Goal: Information Seeking & Learning: Learn about a topic

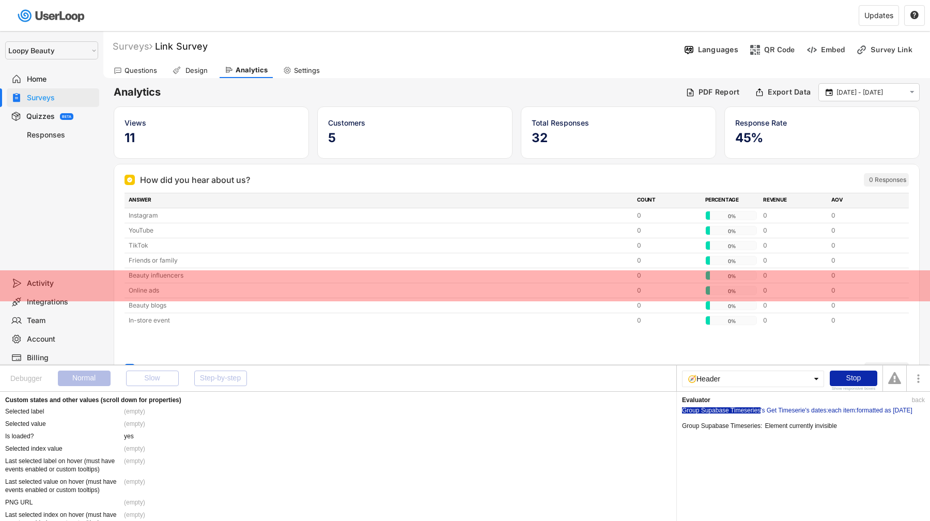
select select ""1348695171700984260__LOOKUP__1621425969652x687239840058835000""
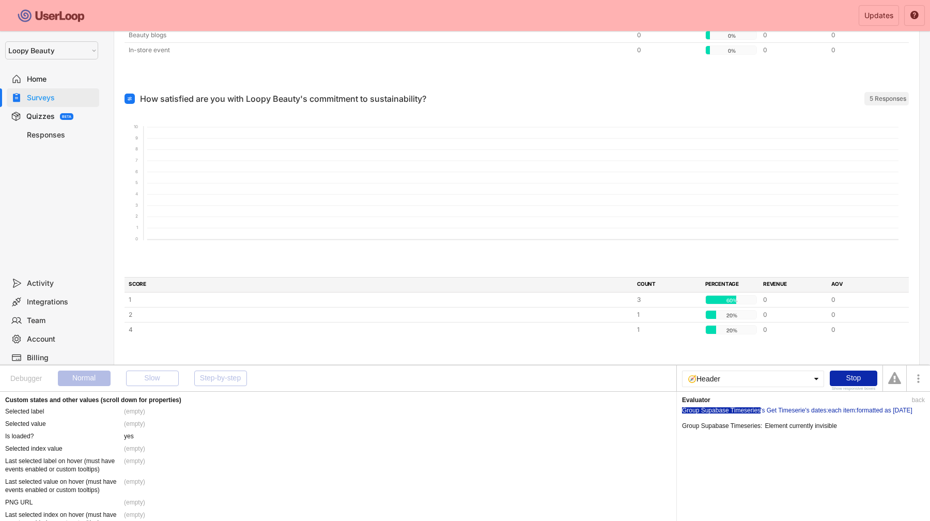
scroll to position [1043, 0]
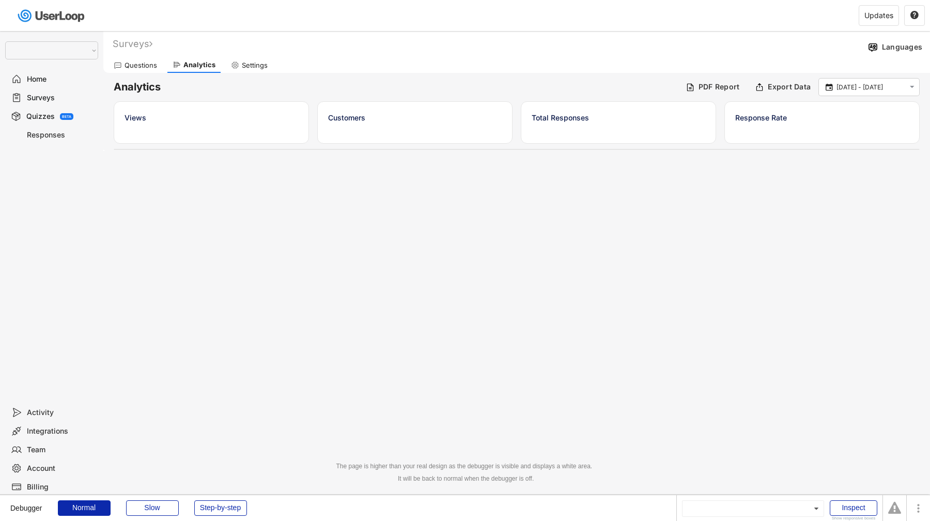
select select ""1348695171700984260__LOOKUP__1621425969652x687239840058835000""
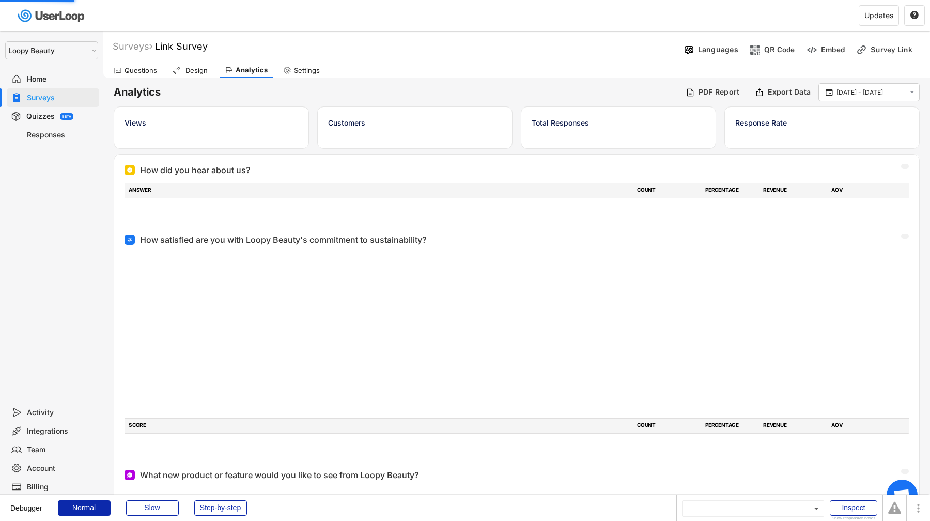
scroll to position [270, 0]
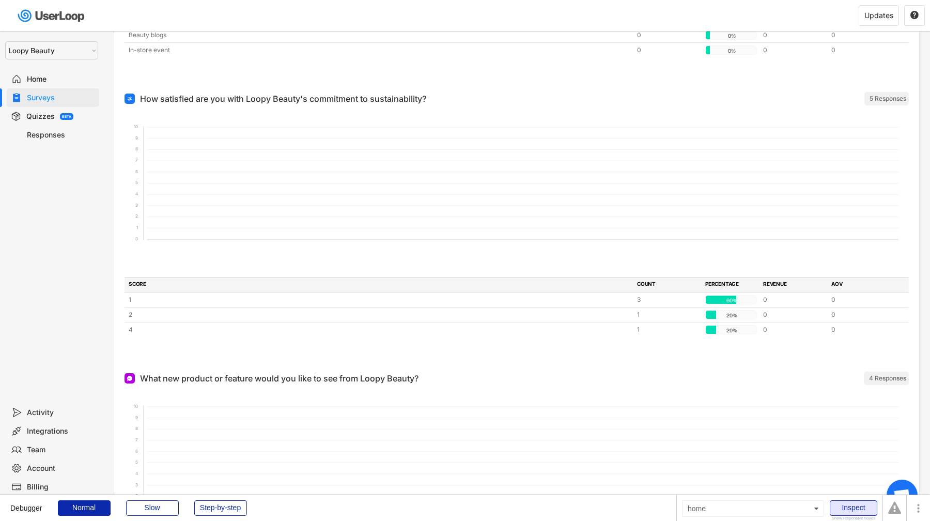
click at [855, 507] on div "Inspect" at bounding box center [854, 507] width 48 height 15
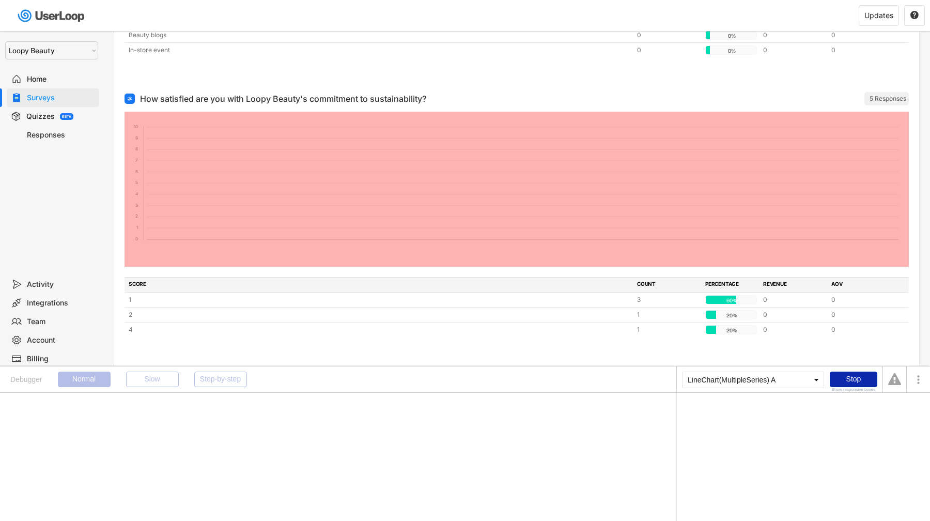
click at [532, 208] on foreignobject at bounding box center [516, 189] width 784 height 155
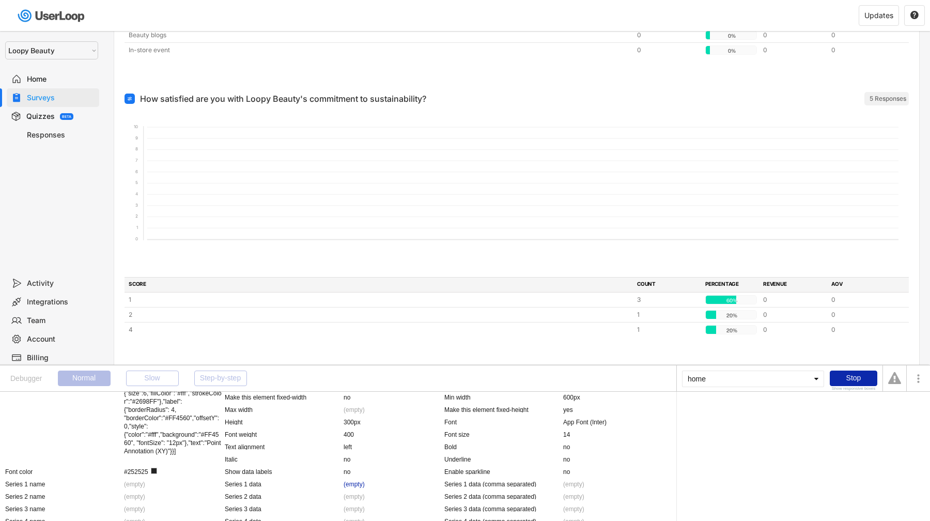
scroll to position [975, 0]
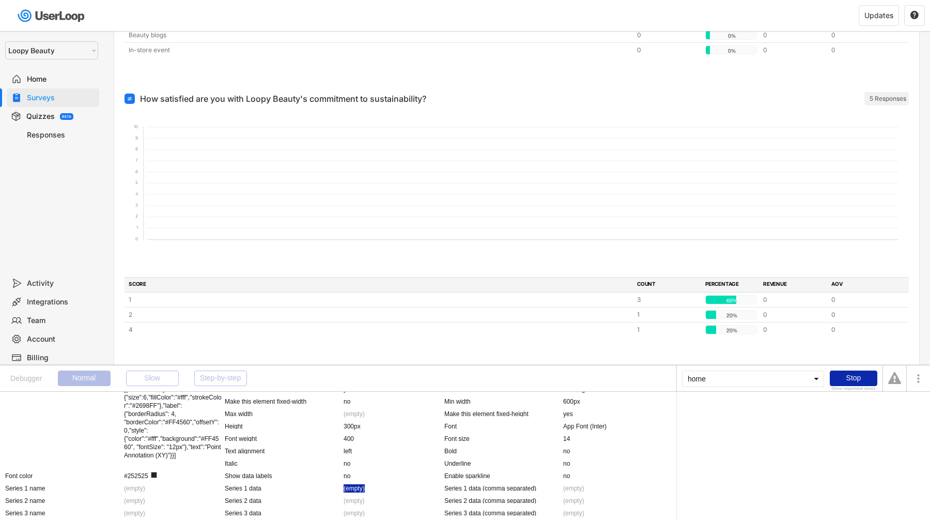
click at [352, 487] on div "(empty)" at bounding box center [354, 488] width 21 height 8
click at [725, 414] on div "Evaluator Group Supabase Timeseries 's Get Timeserie 's series :each item's val…" at bounding box center [803, 456] width 254 height 129
click at [724, 410] on div "Group Supabase Timeseries" at bounding box center [721, 410] width 79 height 6
click at [769, 410] on div "'s Get Timeserie" at bounding box center [782, 410] width 44 height 6
click at [812, 410] on div "'s series" at bounding box center [816, 410] width 23 height 6
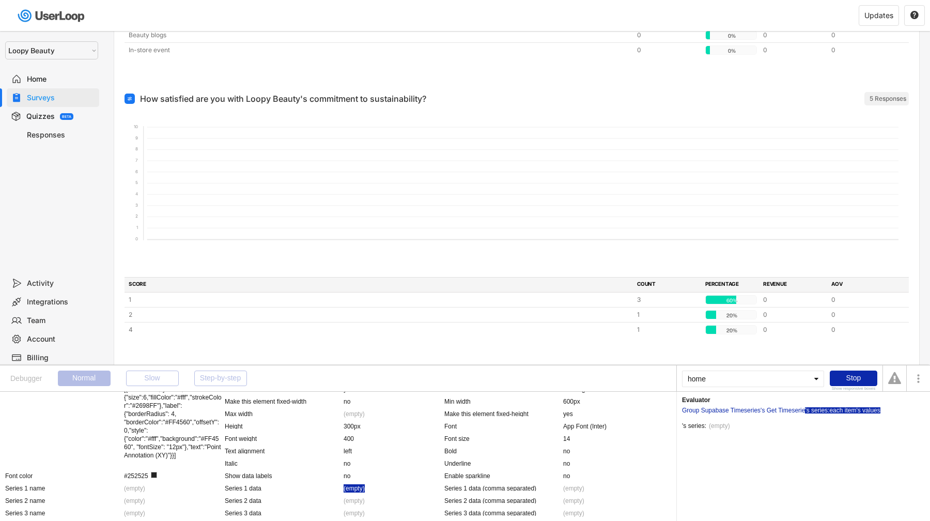
click at [839, 410] on div ":each item's values" at bounding box center [854, 410] width 53 height 6
click at [821, 409] on div "'s series" at bounding box center [816, 410] width 23 height 6
click at [793, 409] on div "'s Get Timeserie" at bounding box center [782, 410] width 44 height 6
click at [751, 411] on div "Group Supabase Timeseries" at bounding box center [721, 410] width 79 height 6
click at [770, 410] on div "'s Get Timeserie" at bounding box center [782, 410] width 44 height 6
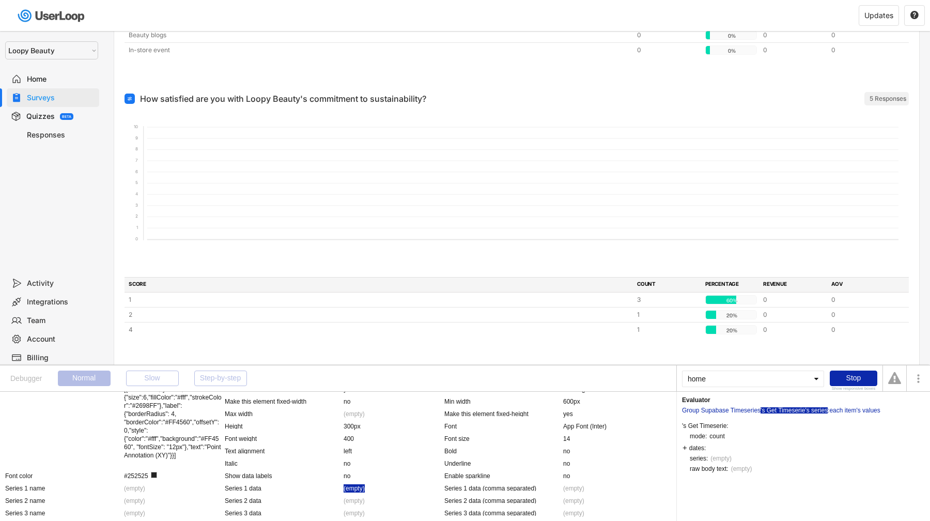
click at [822, 408] on div "'s series" at bounding box center [816, 410] width 23 height 6
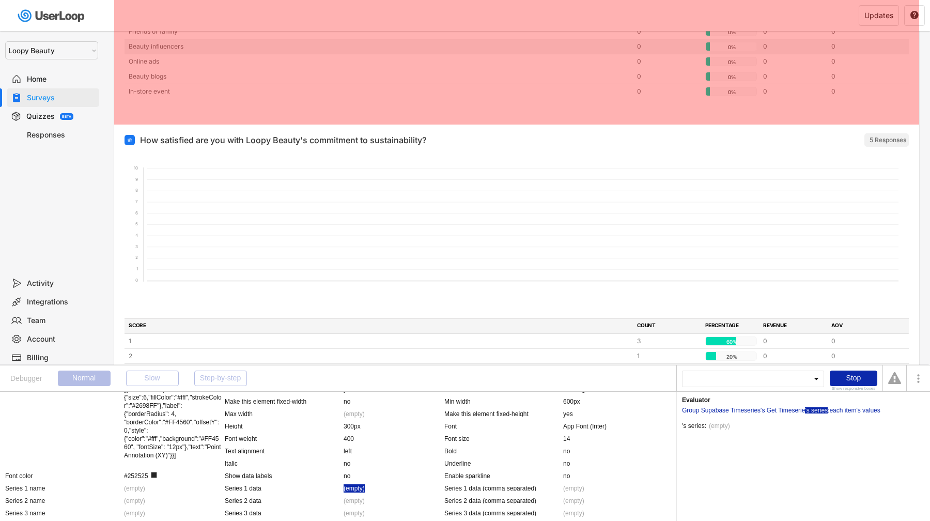
scroll to position [236, 0]
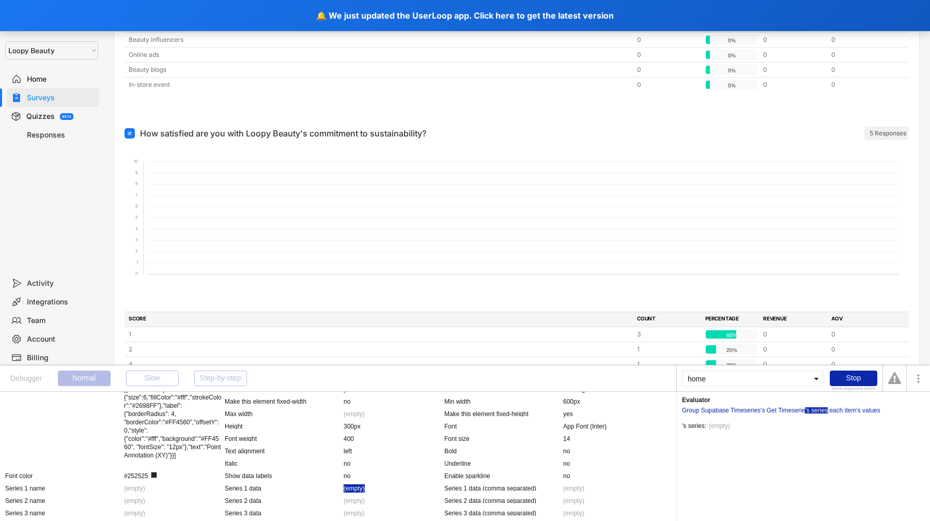
click at [709, 413] on div "'s series: This user is a user without an ID, created when no cookies were allo…" at bounding box center [803, 420] width 243 height 15
click at [709, 410] on div "Group Supabase Timeseries" at bounding box center [721, 410] width 79 height 6
click at [789, 404] on div "Group Supabase Timeseries 's Get Timeserie 's series :each item's values" at bounding box center [803, 408] width 243 height 10
click at [788, 407] on div "'s Get Timeserie" at bounding box center [782, 410] width 44 height 6
click at [707, 408] on div "Group Supabase Timeseries" at bounding box center [721, 410] width 79 height 6
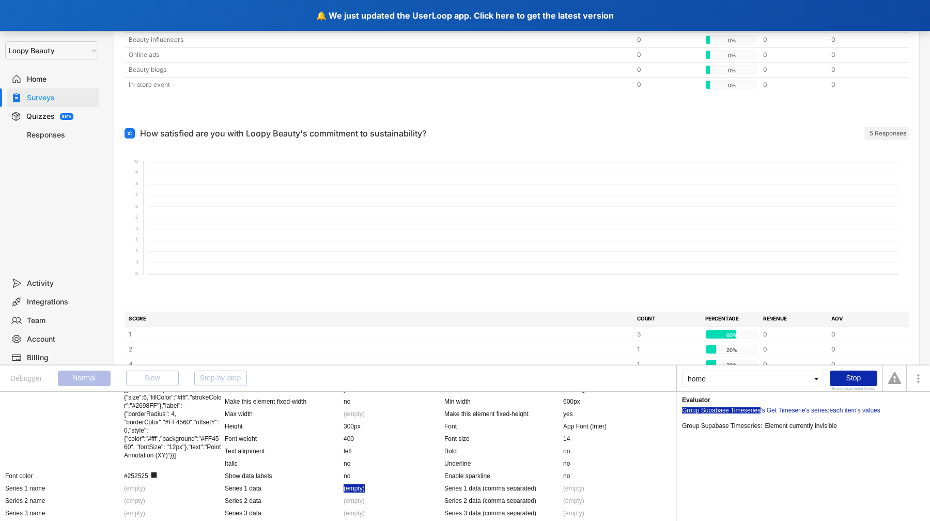
click at [363, 8] on div "🔔 We just updated the UserLoop app. Click here to get the latest version" at bounding box center [465, 15] width 930 height 31
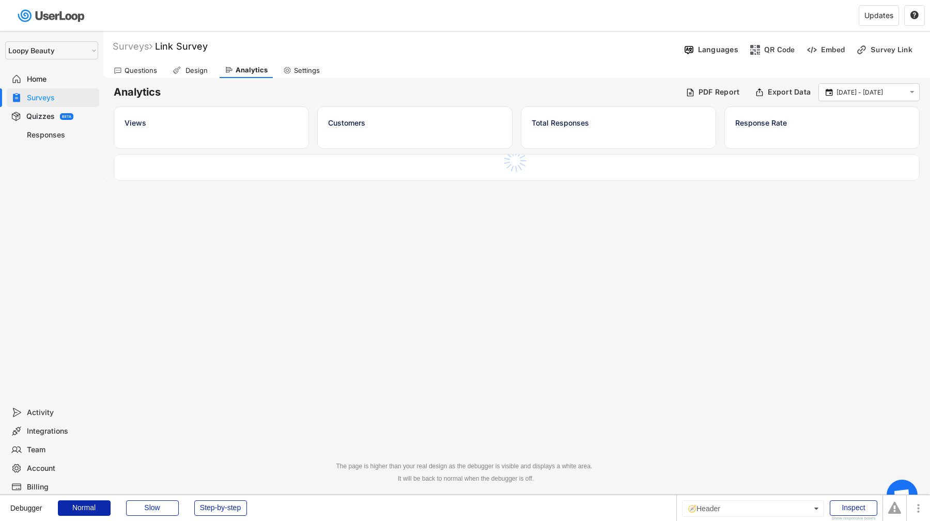
select select ""1348695171700984260__LOOKUP__1621425969652x687239840058835000""
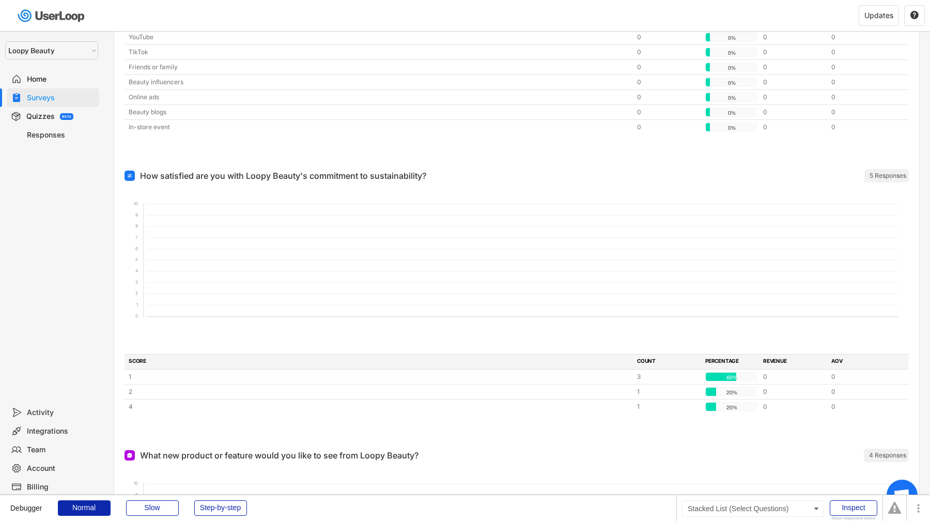
scroll to position [228, 0]
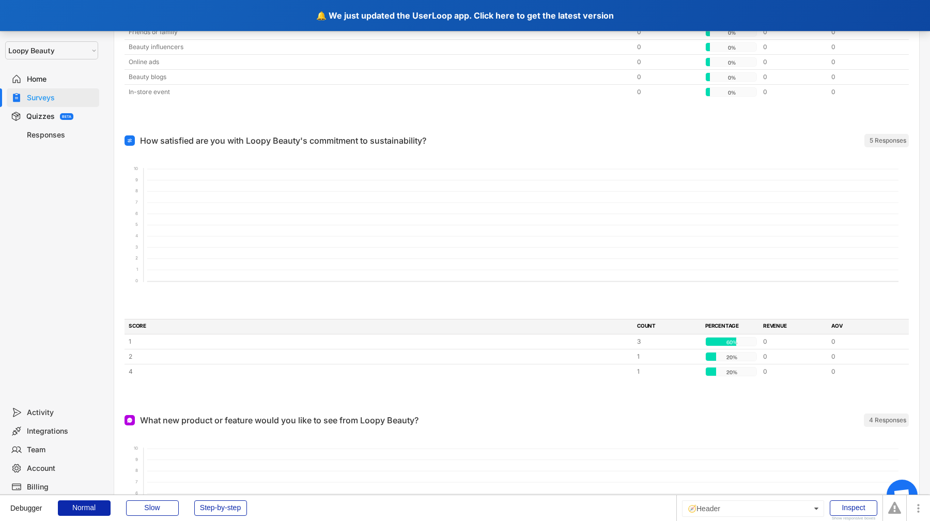
click at [384, 14] on div "🔔 We just updated the UserLoop app. Click here to get the latest version" at bounding box center [465, 15] width 930 height 31
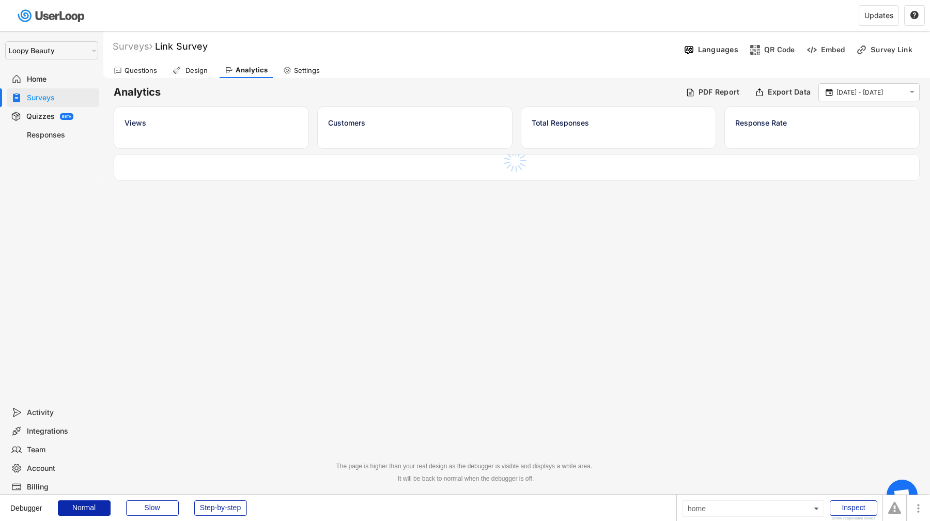
select select ""1348695171700984260__LOOKUP__1621425969652x687239840058835000""
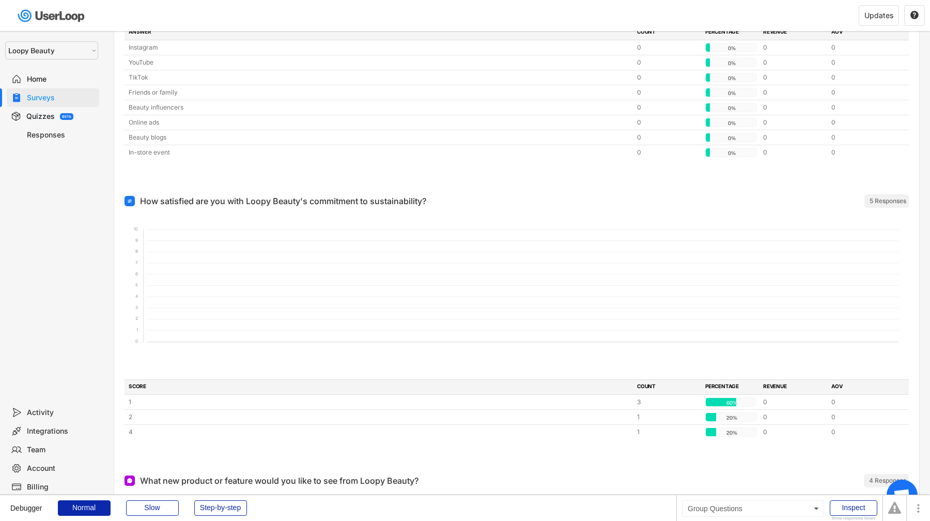
scroll to position [179, 0]
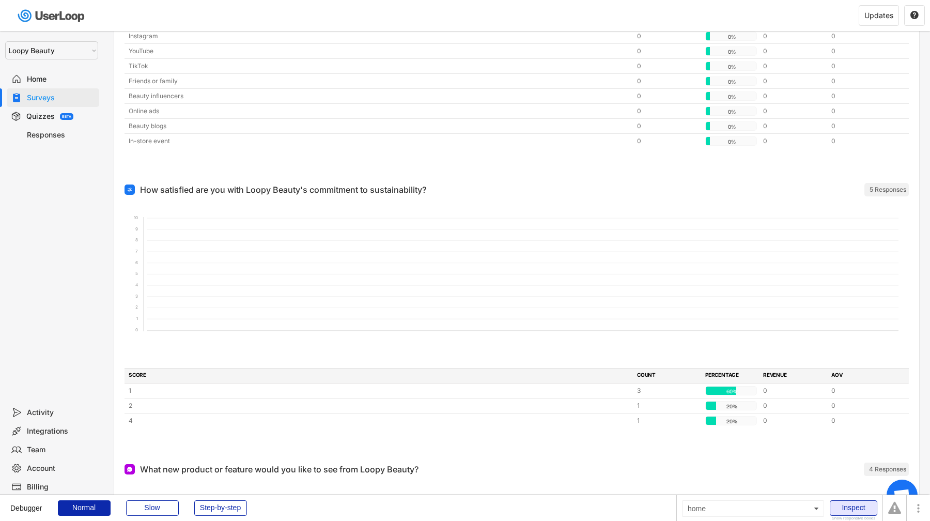
click at [847, 502] on div "Inspect" at bounding box center [854, 507] width 48 height 15
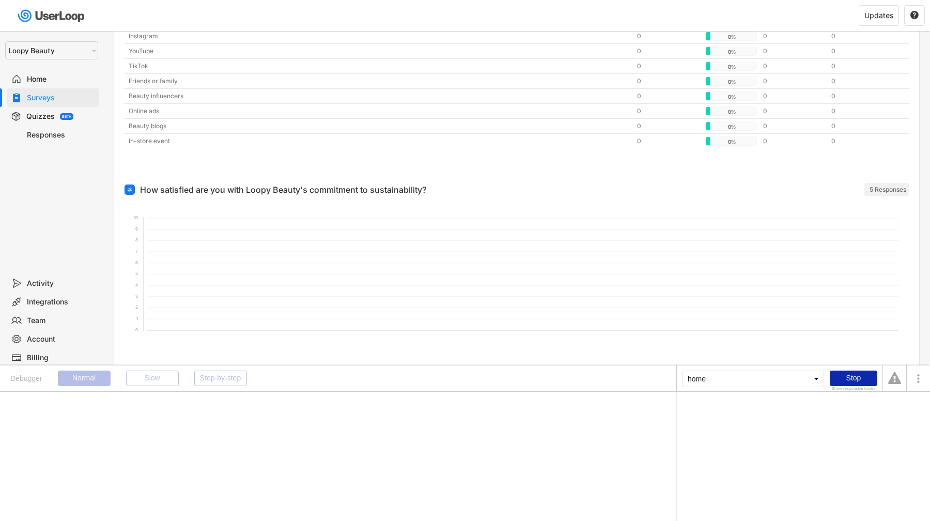
click at [724, 376] on div "home" at bounding box center [753, 378] width 142 height 17
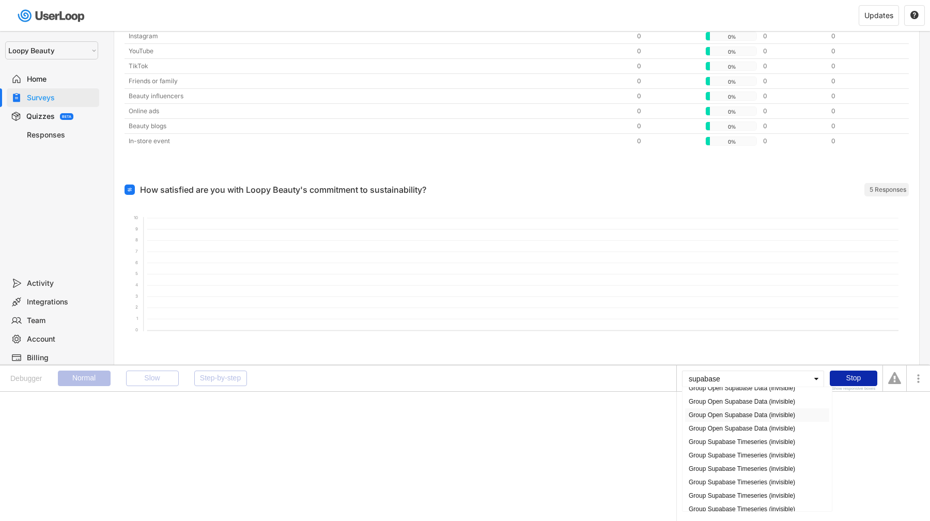
scroll to position [211, 0]
type input "supabase"
click at [753, 430] on div "Group Supabase Timeseries (invisible)" at bounding box center [757, 426] width 144 height 13
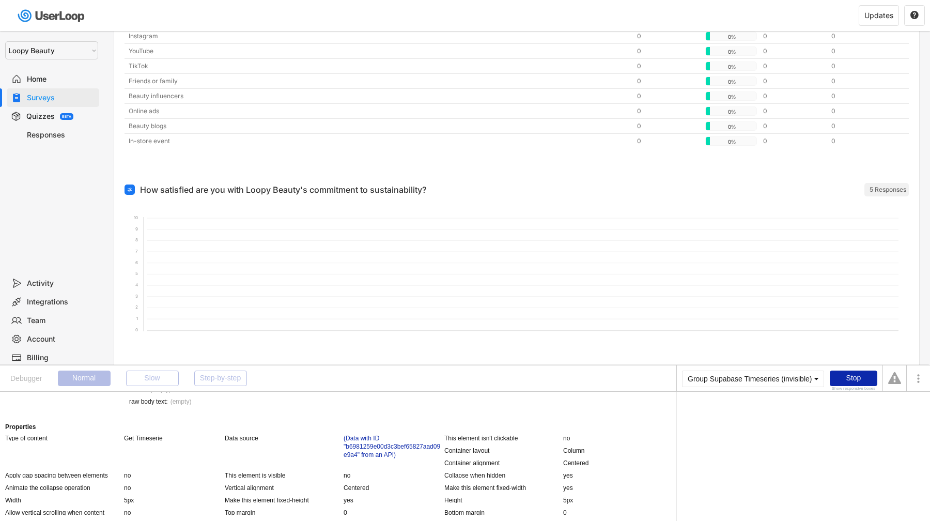
scroll to position [48, 0]
click at [354, 437] on div "(Data with ID "b6981259e00d3c3bef65827aad09e9a4" from an API)" at bounding box center [393, 445] width 98 height 25
click at [746, 413] on div "Supabase API - Get Timeseries" at bounding box center [725, 410] width 86 height 6
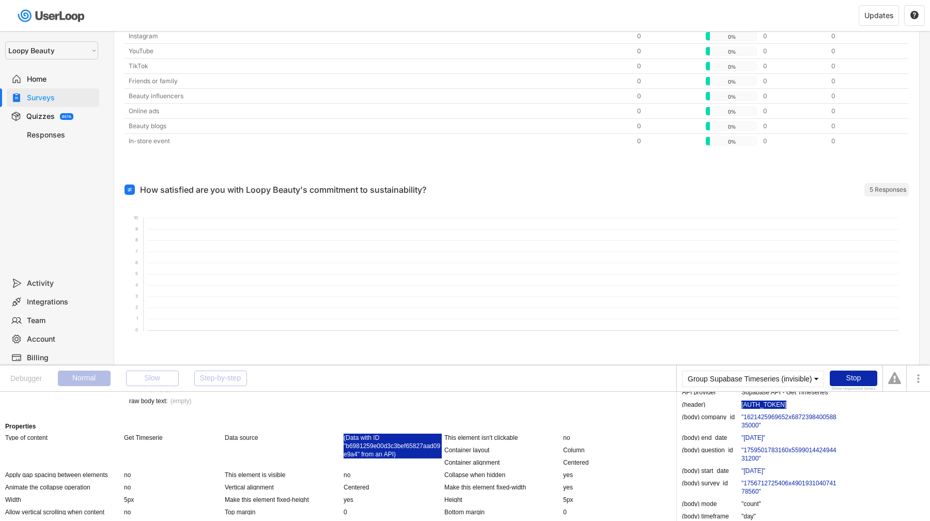
scroll to position [38, 0]
click at [752, 406] on div "Bearer eyJhbGciOiJIUzI1NiIsInR5cCI6IkpXVCJ9.eyJzdWIiOiIxNjIxNDI1OTY5NjUyeDY4NzI…" at bounding box center [763, 401] width 45 height 8
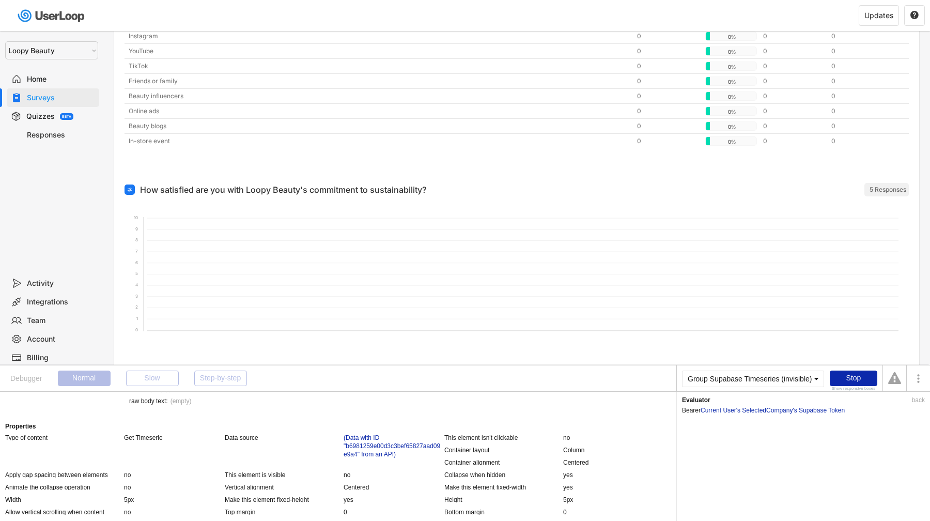
click at [825, 405] on div "Bearer Current User 's SelectedCompany 's Supabase Token" at bounding box center [803, 408] width 243 height 10
click at [825, 406] on div "Bearer Current User 's SelectedCompany 's Supabase Token" at bounding box center [803, 408] width 243 height 10
click at [825, 410] on div "'s Supabase Token" at bounding box center [818, 410] width 52 height 6
click at [770, 429] on div "eyJhbGciOiJIUzI1NiIsInR5cCI6IkpXVCJ9.eyJzdWIiOiIxNjIxNDI1OTY5NjUyeDY4NzIzOTg0MD…" at bounding box center [765, 426] width 54 height 6
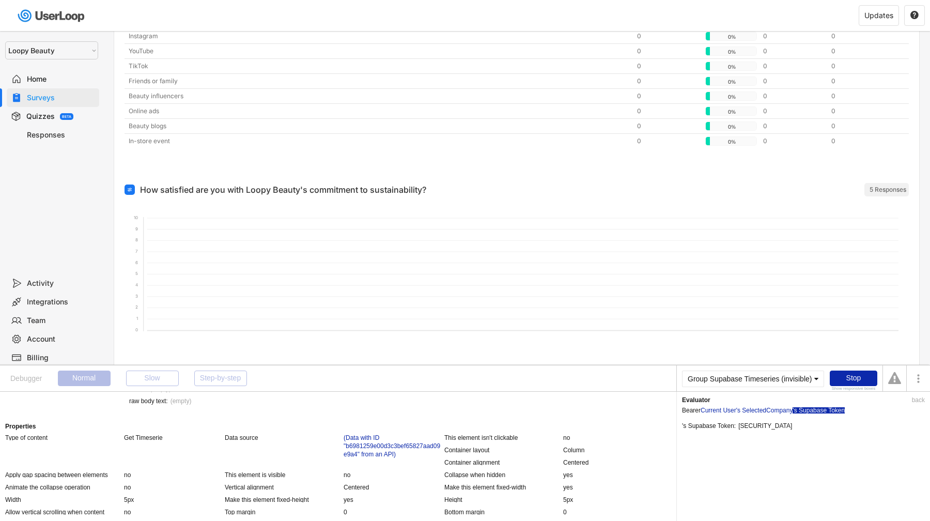
click at [770, 429] on div "eyJhbGciOiJIUzI1NiIsInR5cCI6IkpXVCJ9.eyJzdWIiOiIxNjIxNDI1OTY5NjUyeDY4NzIzOTg0MD…" at bounding box center [765, 426] width 54 height 6
copy div "eyJhbGciOiJIUzI1NiIsInR5cCI6IkpXVCJ9.eyJzdWIiOiIxNjIxNDI1OTY5NjUyeDY4NzIzOTg0MD…"
click at [370, 446] on div "(Data with ID "b6981259e00d3c3bef65827aad09e9a4" from an API)" at bounding box center [393, 445] width 98 height 25
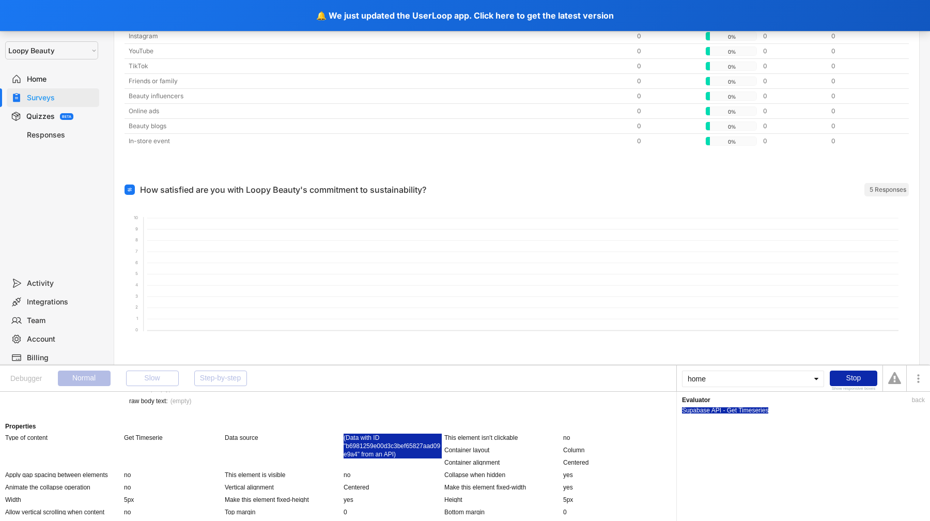
click at [707, 409] on div "Supabase API - Get Timeseries" at bounding box center [725, 410] width 86 height 6
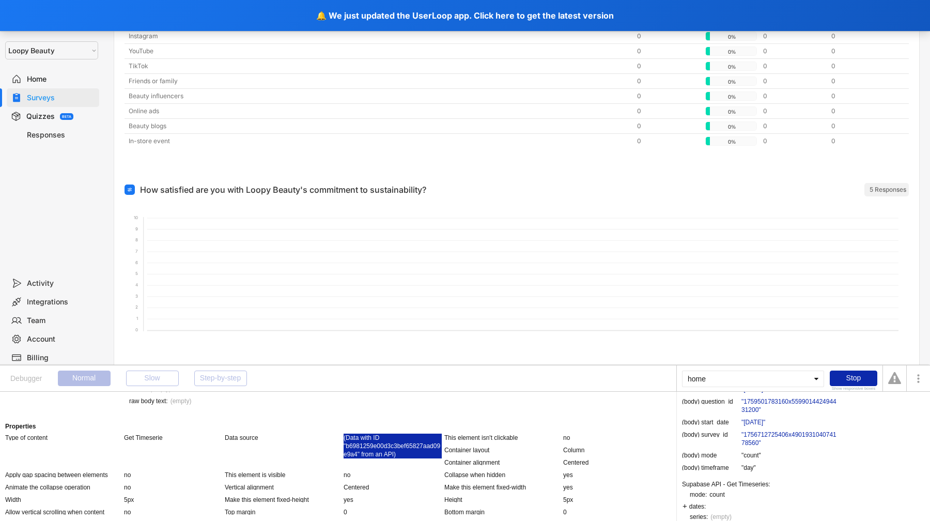
scroll to position [90, 0]
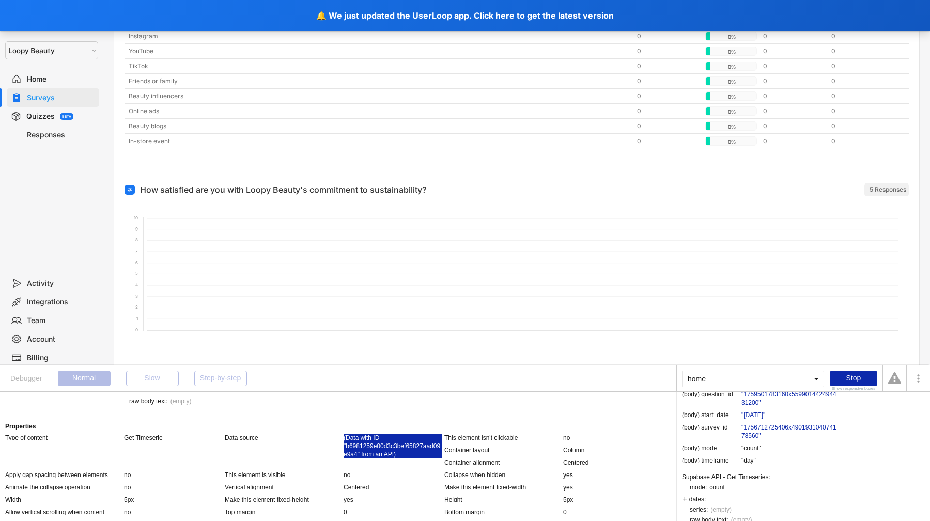
click at [760, 373] on div ""1621425969652x687239840058835000"" at bounding box center [790, 365] width 98 height 17
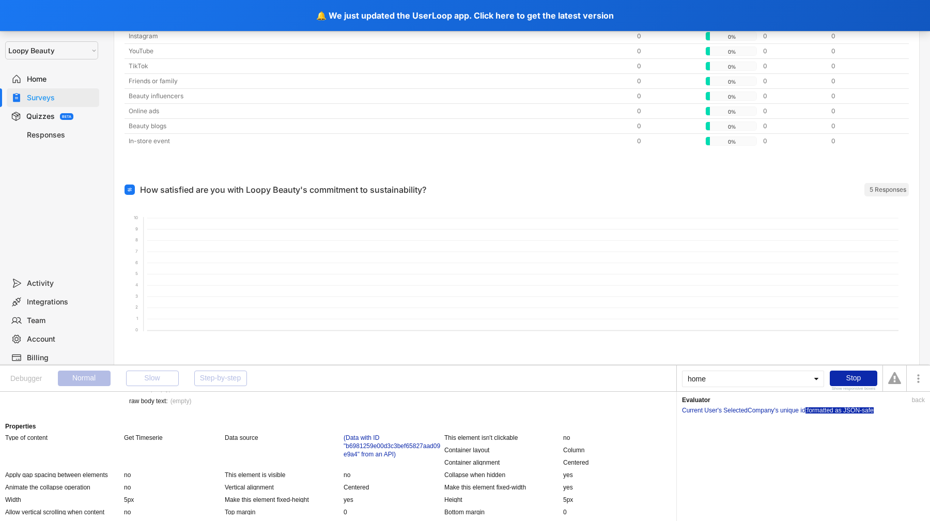
click at [856, 412] on div ":formatted as JSON-safe" at bounding box center [839, 410] width 68 height 6
click at [782, 425] on div ""1621425969652x687239840058835000"" at bounding box center [811, 426] width 114 height 6
copy div "1621425969652x687239840058835000"
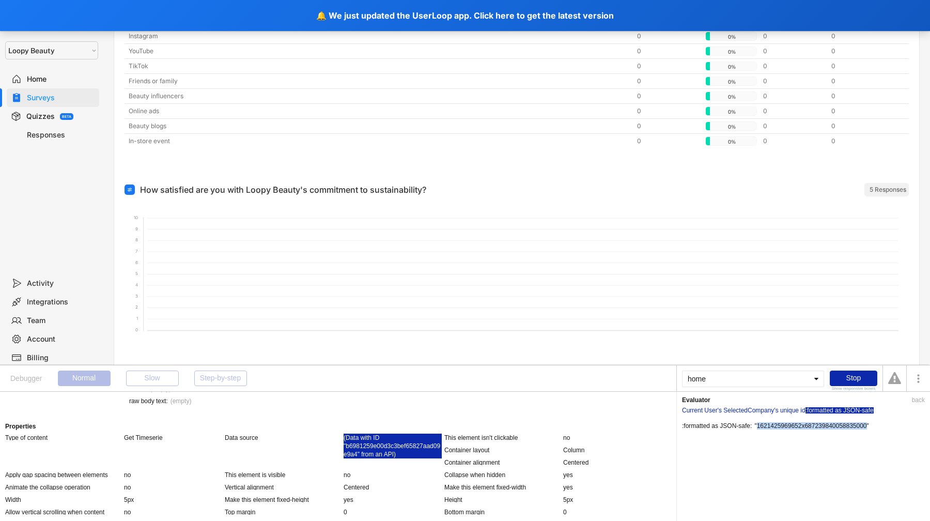
click at [386, 453] on div "(Data with ID "b6981259e00d3c3bef65827aad09e9a4" from an API)" at bounding box center [393, 445] width 98 height 25
click at [712, 408] on div "Supabase API - Get Timeseries" at bounding box center [725, 410] width 86 height 6
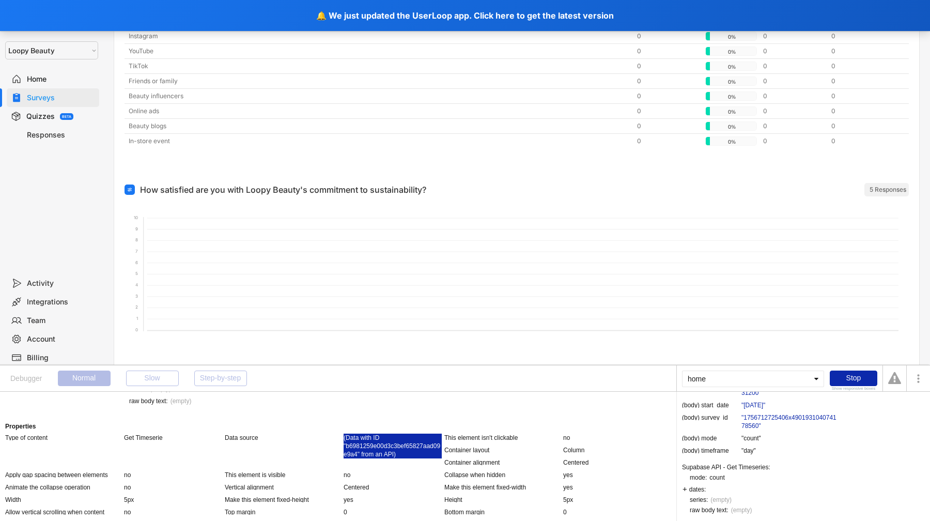
scroll to position [144, 0]
click at [760, 397] on div ""1759501783160x559901442494431200"" at bounding box center [790, 388] width 98 height 17
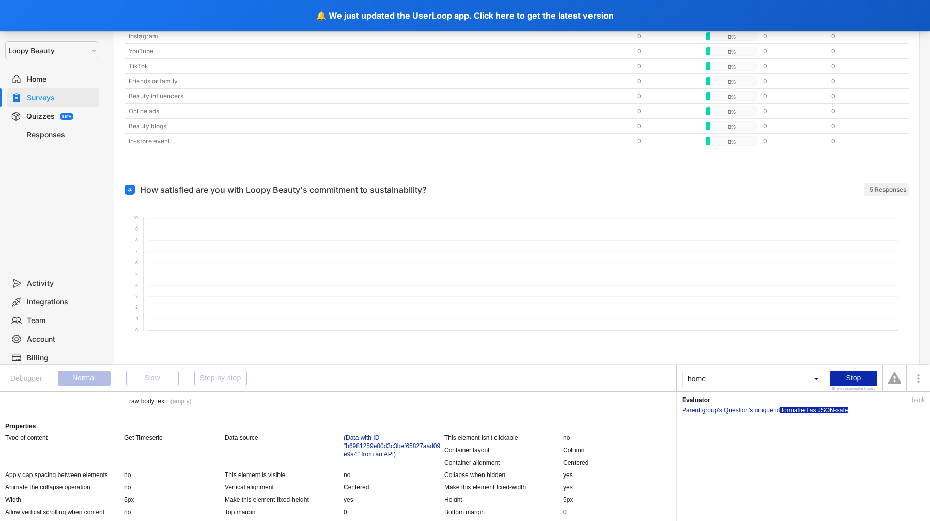
click at [832, 407] on div ":formatted as JSON-safe" at bounding box center [814, 410] width 68 height 6
click at [778, 429] on div ""1759501783160x559901442494431200"" at bounding box center [811, 426] width 114 height 6
copy div "1759501783160x559901442494431200"
click at [751, 407] on div "'s unique id" at bounding box center [764, 410] width 31 height 6
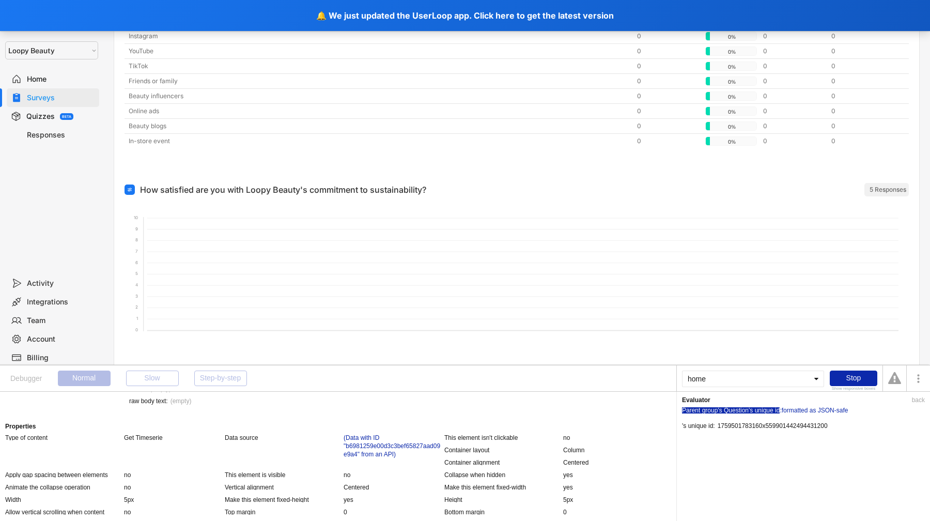
click at [733, 408] on div "Parent group's Question" at bounding box center [715, 410] width 67 height 6
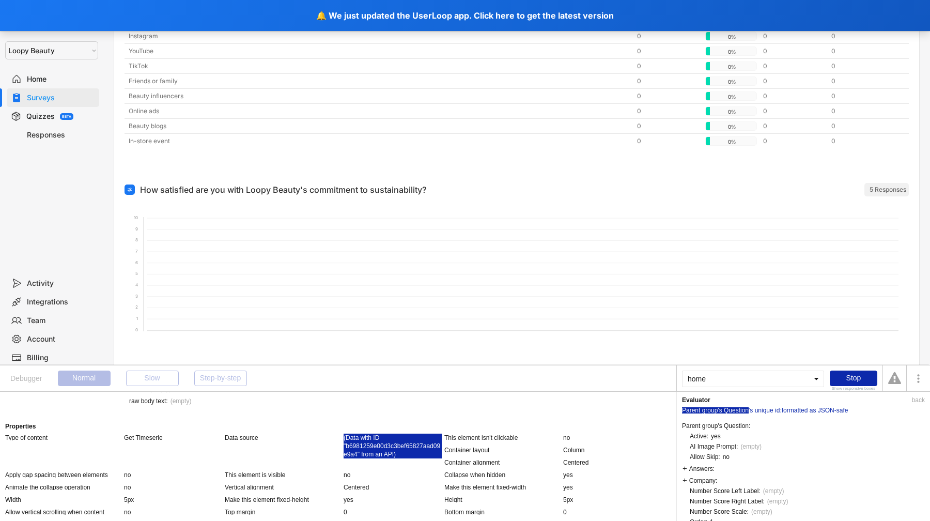
click at [423, 446] on div "(Data with ID "b6981259e00d3c3bef65827aad09e9a4" from an API)" at bounding box center [393, 445] width 98 height 25
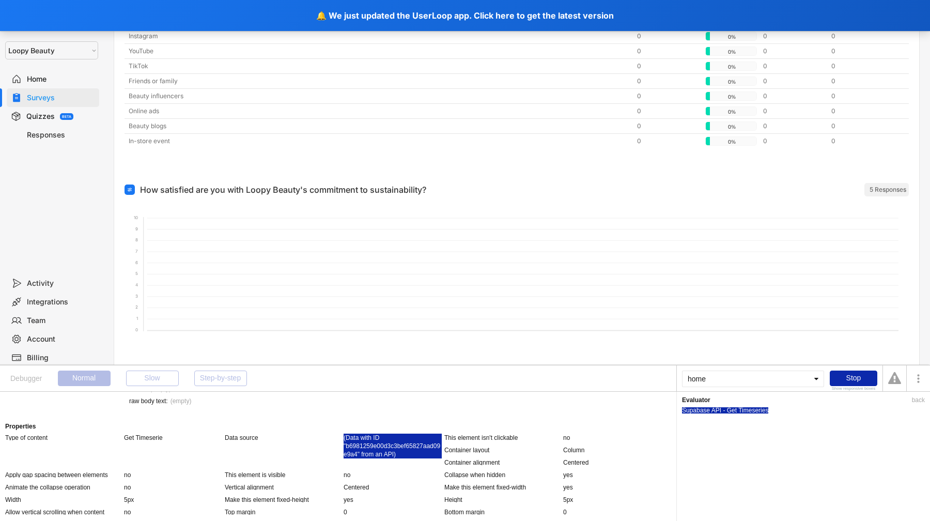
click at [716, 410] on div "Supabase API - Get Timeseries" at bounding box center [725, 410] width 86 height 6
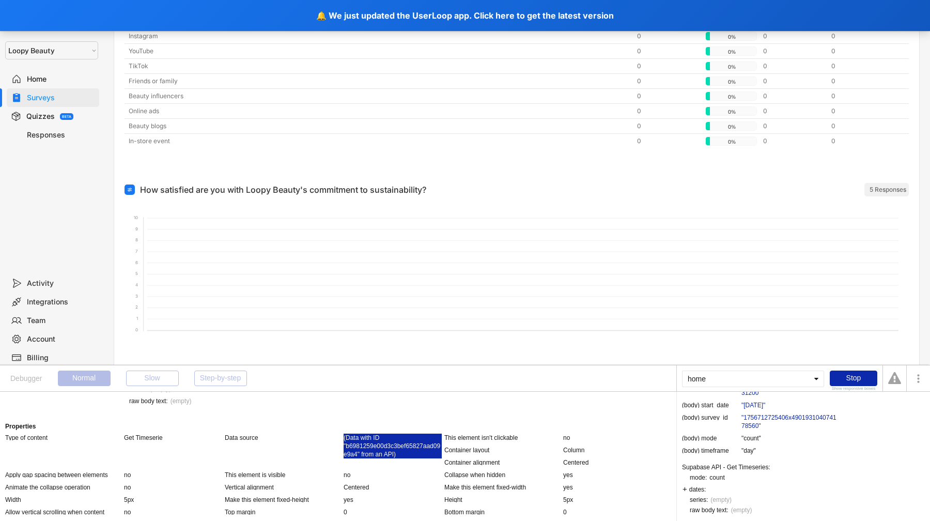
scroll to position [155, 0]
click at [759, 430] on div ""1756712725406x490193104074178560"" at bounding box center [790, 421] width 98 height 17
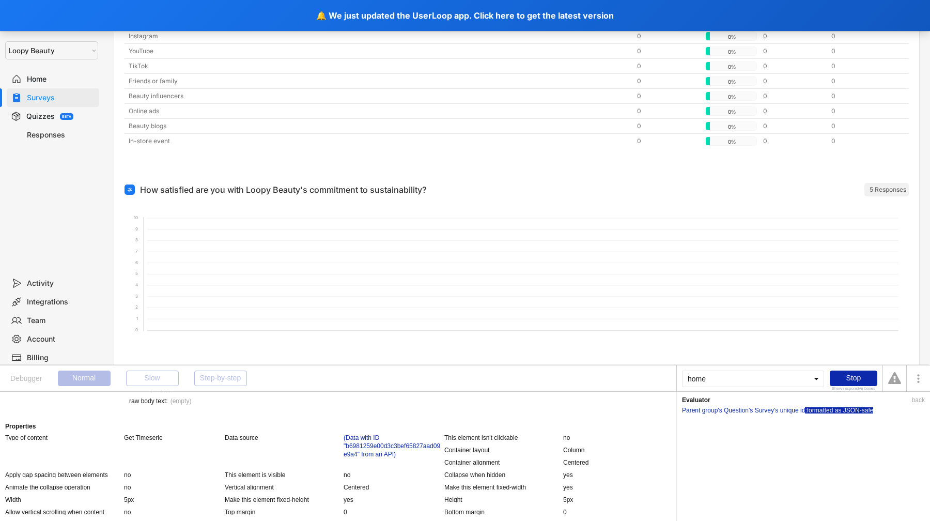
click at [859, 409] on div ":formatted as JSON-safe" at bounding box center [839, 410] width 68 height 6
click at [849, 426] on div ""1756712725406x490193104074178560"" at bounding box center [811, 426] width 114 height 6
copy div "1756712725406x490193104074178560"
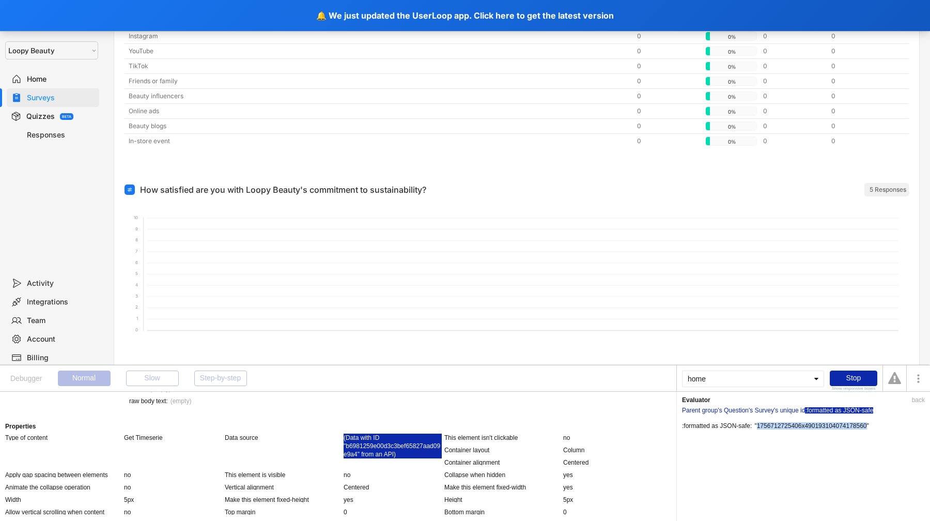
click at [386, 442] on div "(Data with ID "b6981259e00d3c3bef65827aad09e9a4" from an API)" at bounding box center [393, 445] width 98 height 25
click at [716, 415] on div "Evaluator back Supabase API - Get Timeseries" at bounding box center [803, 456] width 254 height 129
click at [717, 404] on div "Supabase API - Get Timeseries" at bounding box center [803, 408] width 243 height 10
click at [717, 409] on div "Supabase API - Get Timeseries" at bounding box center [725, 410] width 86 height 6
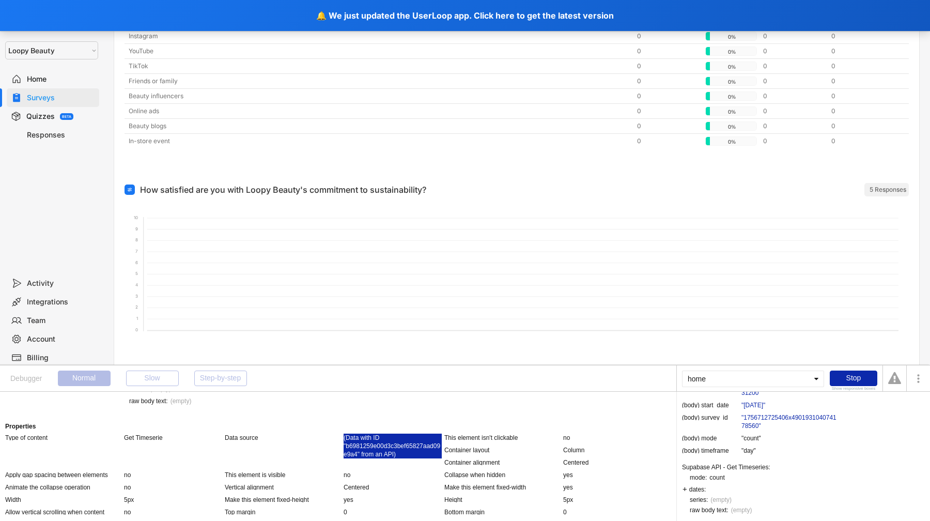
scroll to position [114, 0]
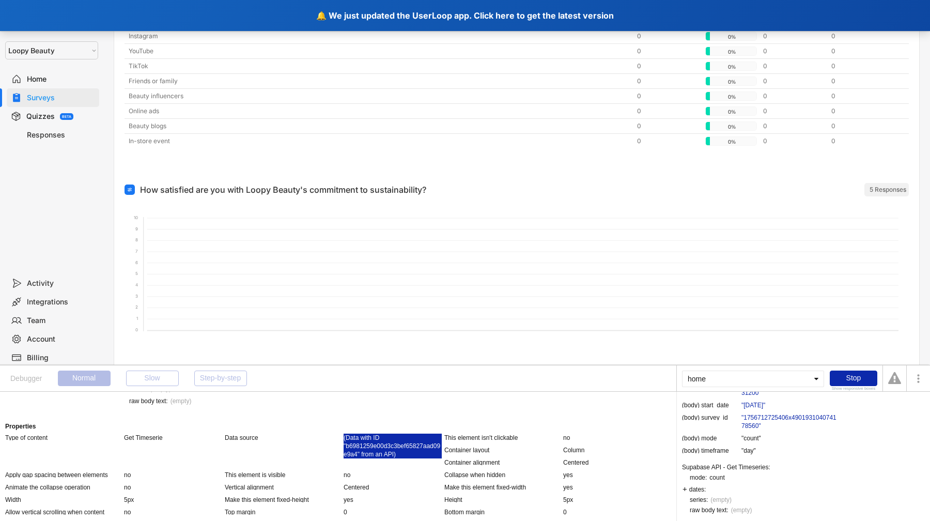
click at [383, 17] on div "🔔 We just updated the UserLoop app. Click here to get the latest version" at bounding box center [465, 15] width 930 height 31
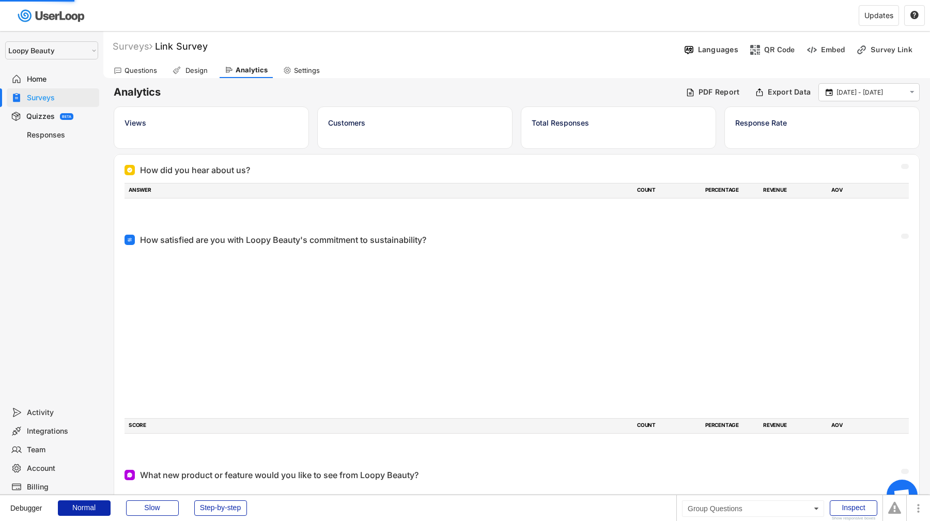
select select ""1348695171700984260__LOOKUP__1621425969652x687239840058835000""
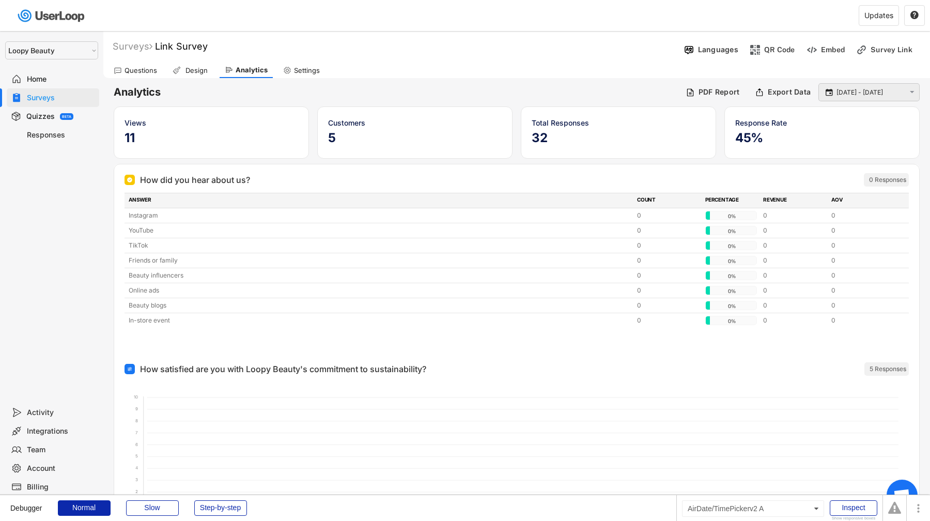
click at [871, 94] on input "[DATE] - [DATE]" at bounding box center [870, 92] width 68 height 10
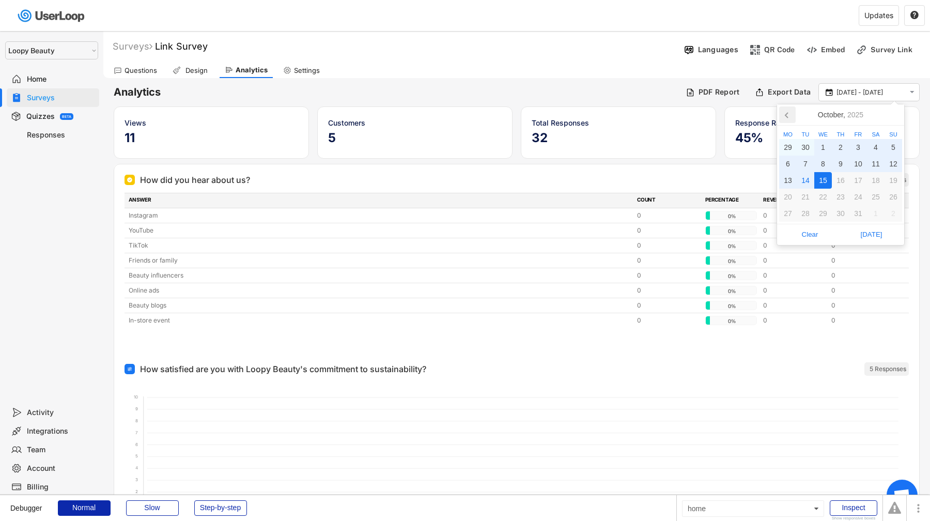
click at [787, 116] on icon at bounding box center [787, 114] width 17 height 17
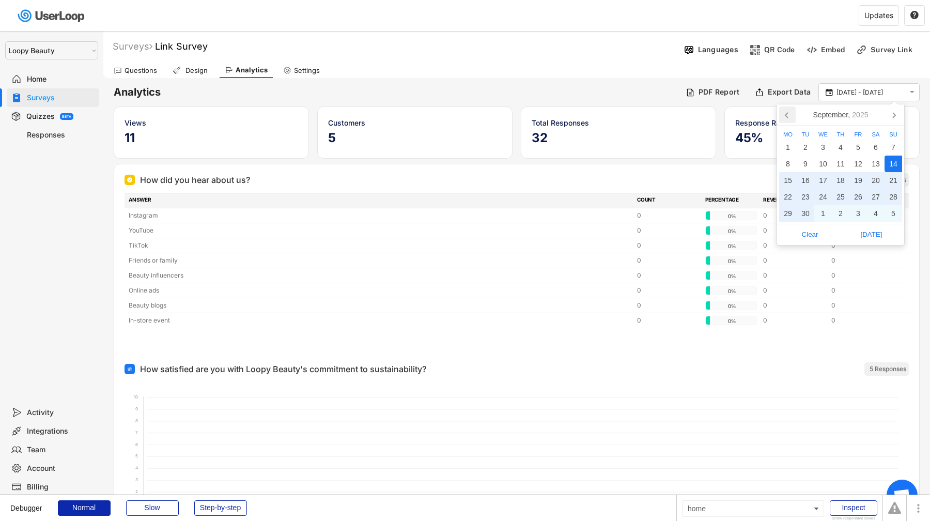
click at [787, 116] on icon at bounding box center [787, 114] width 17 height 17
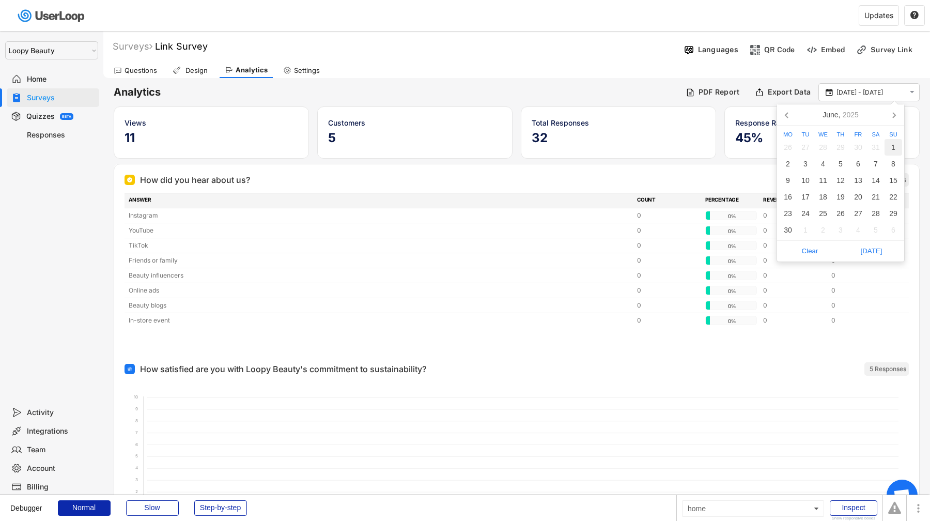
click at [887, 151] on div "1" at bounding box center [893, 147] width 18 height 17
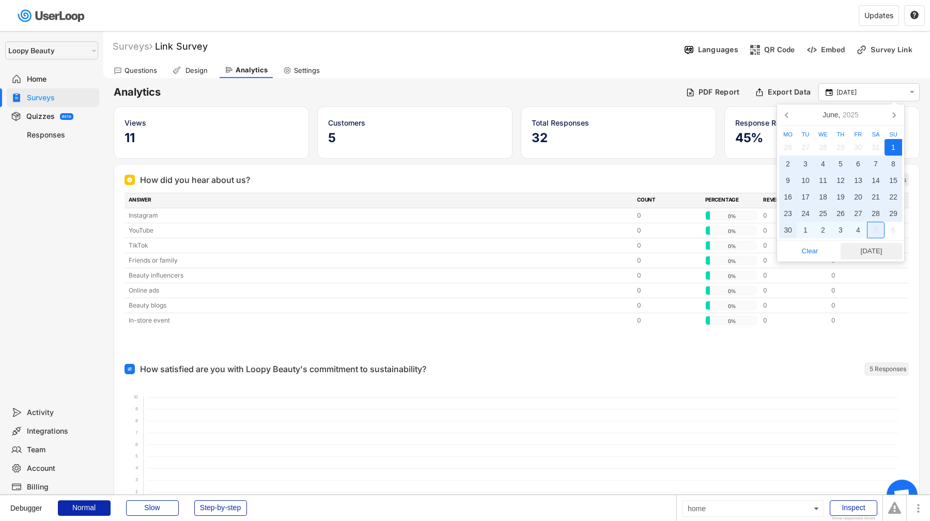
click at [869, 250] on span "Today" at bounding box center [871, 250] width 55 height 15
type input "1 Jun - 14 Oct"
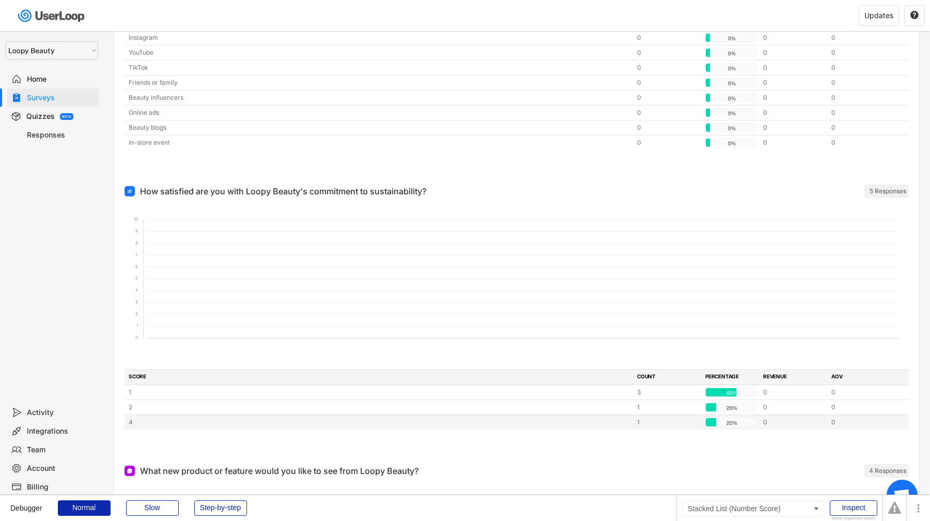
scroll to position [304, 0]
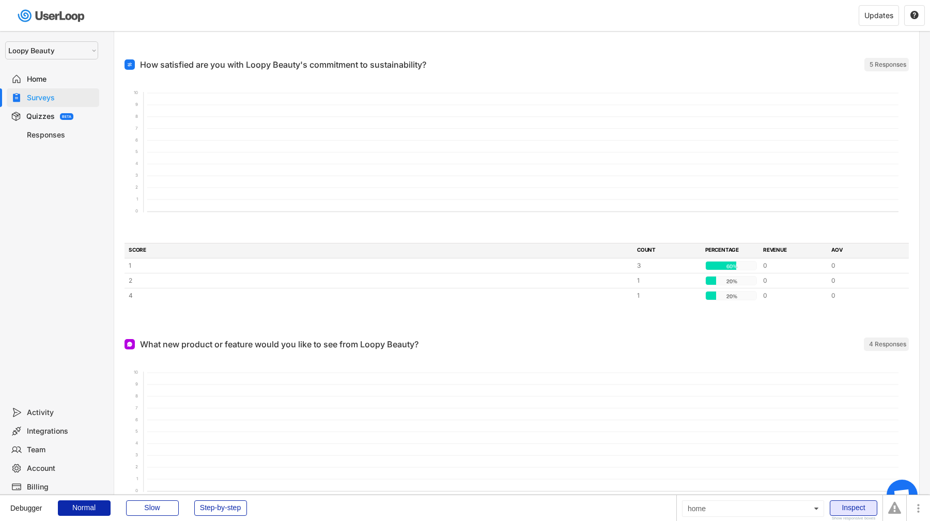
click at [861, 503] on div "Inspect" at bounding box center [854, 507] width 48 height 15
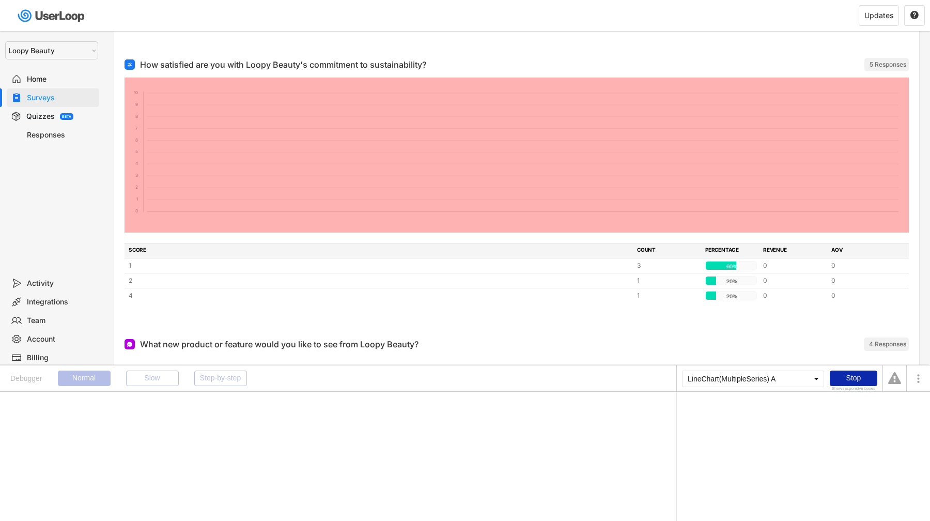
click at [716, 142] on foreignobject at bounding box center [516, 154] width 784 height 155
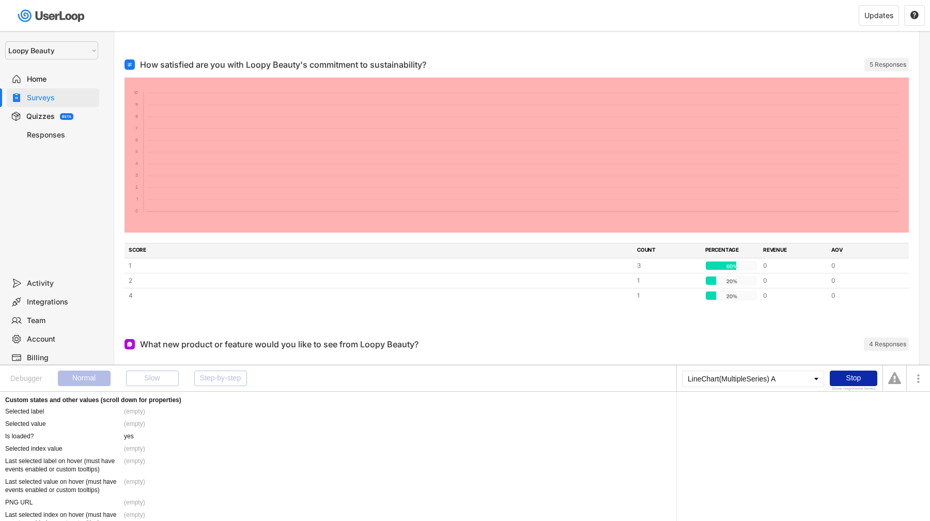
click at [557, 165] on foreignobject at bounding box center [516, 154] width 784 height 155
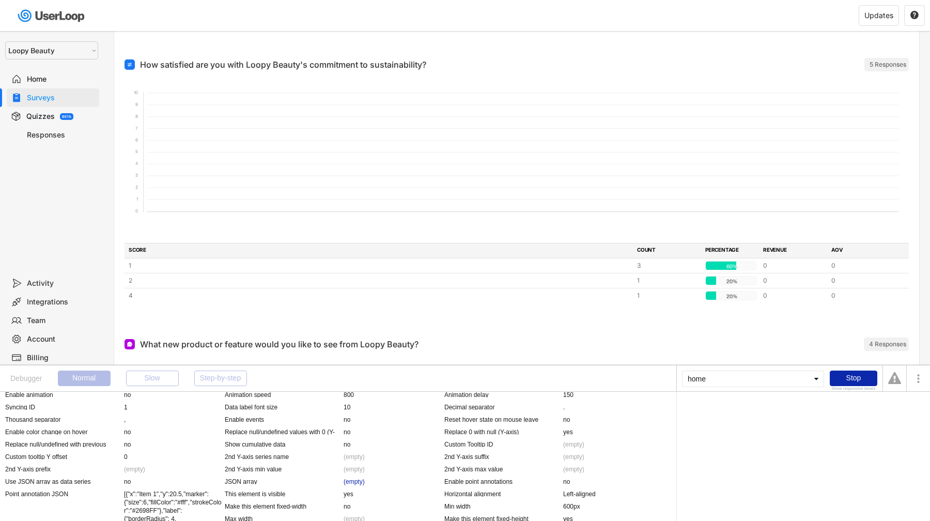
scroll to position [872, 0]
click at [355, 480] on div "(empty)" at bounding box center [354, 479] width 21 height 8
click at [739, 411] on div "Supabase API - Get QuestionTimeseries" at bounding box center [738, 410] width 112 height 6
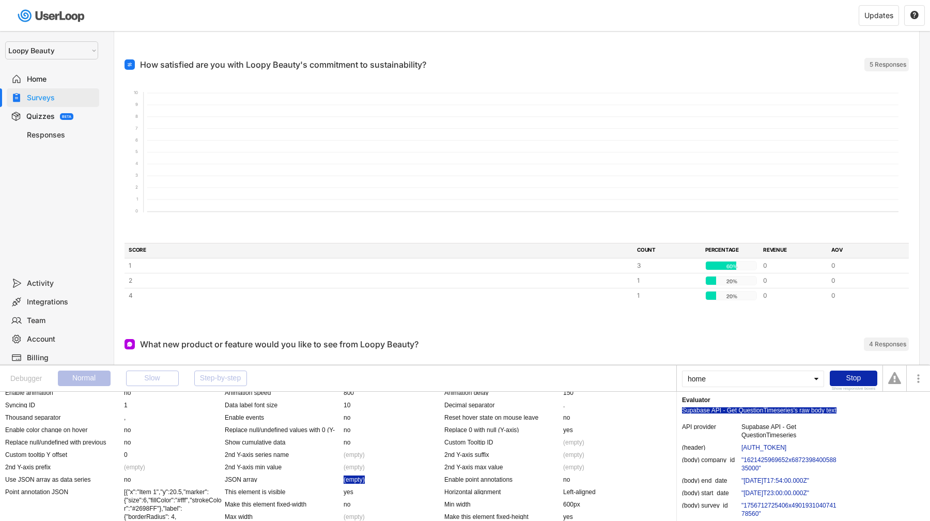
click at [806, 413] on div "'s raw body text" at bounding box center [814, 410] width 43 height 6
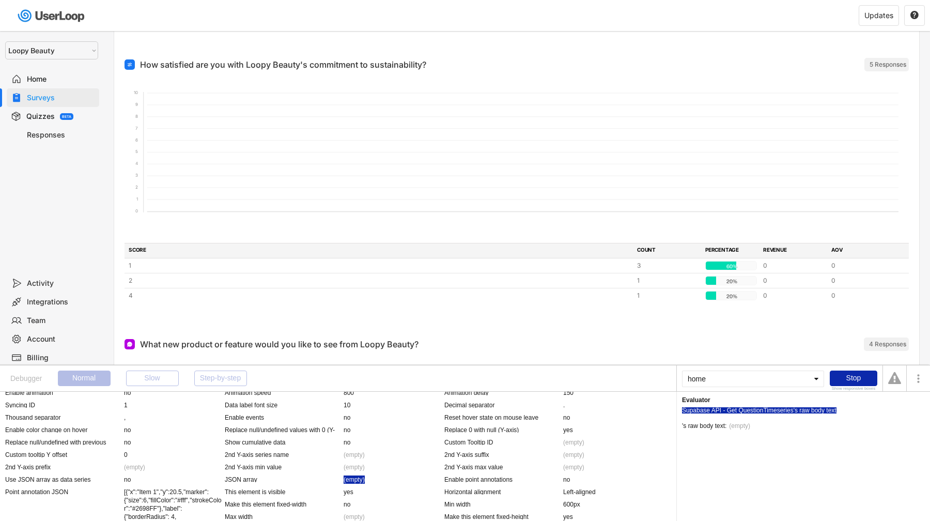
click at [785, 413] on div "Supabase API - Get QuestionTimeseries" at bounding box center [738, 410] width 112 height 6
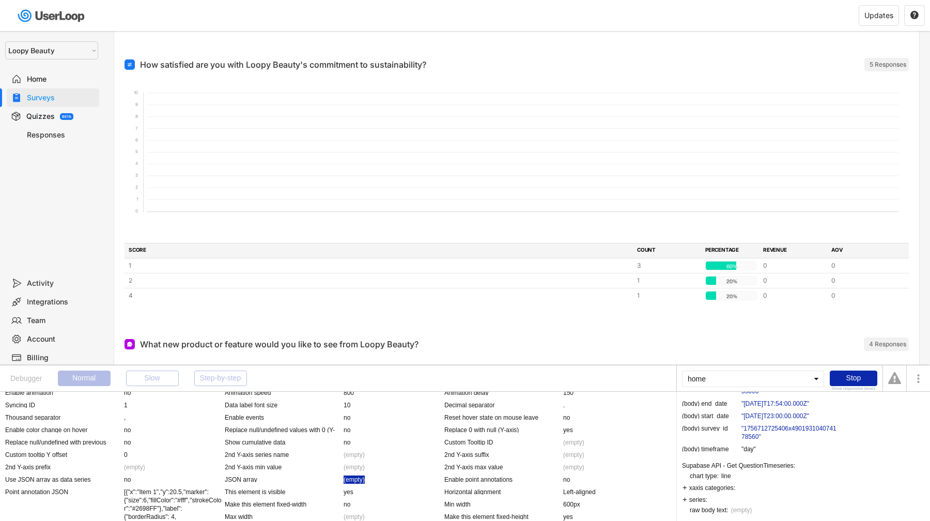
scroll to position [173, 0]
click at [713, 488] on div "xaxis categories:" at bounding box center [708, 487] width 53 height 8
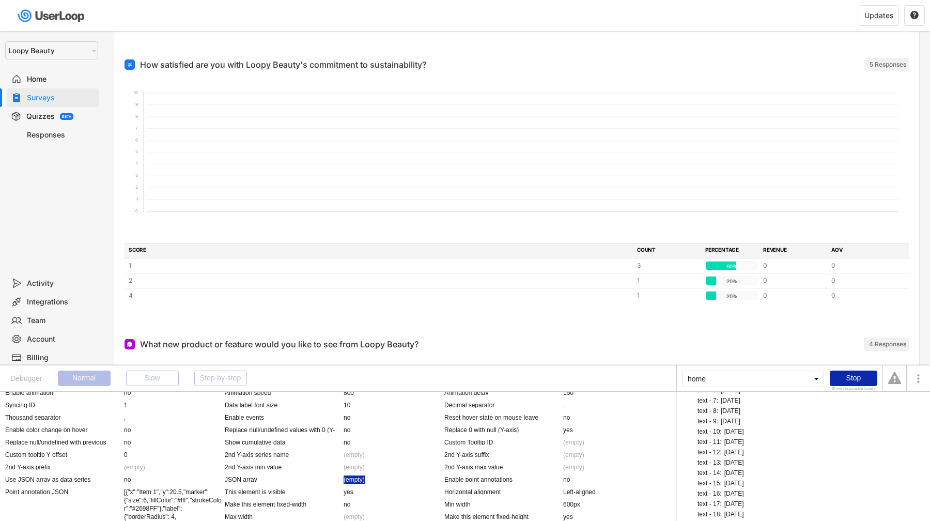
scroll to position [247, 0]
click at [702, 320] on div "xaxis categories (137): (list of things)" at bounding box center [736, 317] width 108 height 8
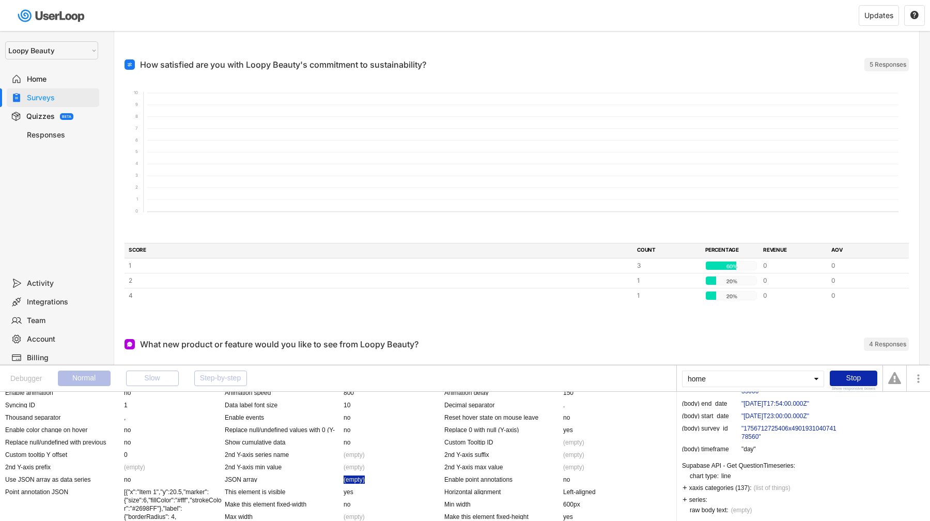
click at [689, 496] on div "series:" at bounding box center [694, 499] width 25 height 8
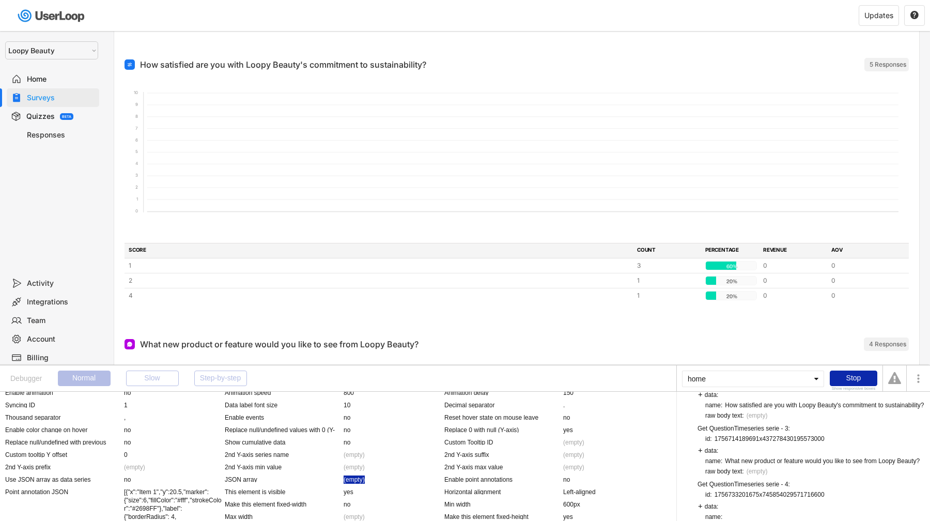
scroll to position [264, 0]
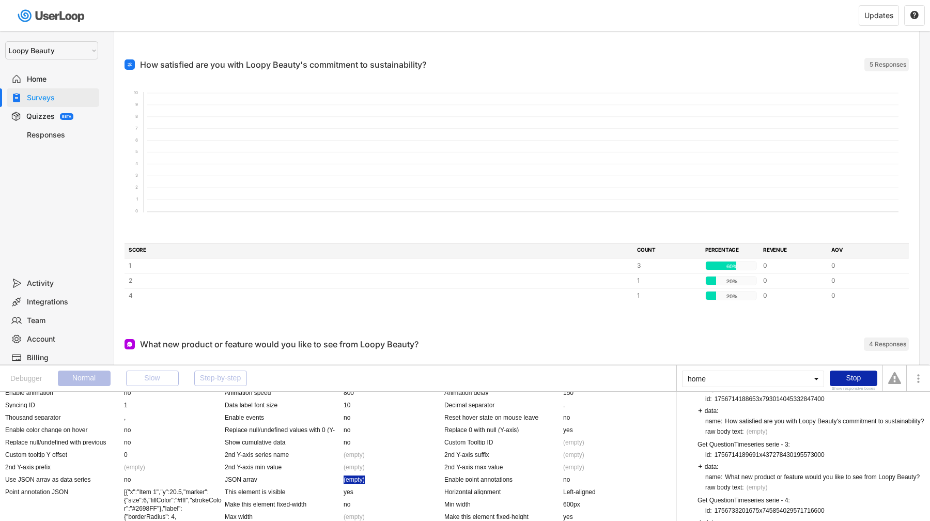
click at [693, 315] on div "series (9): (list of things)" at bounding box center [718, 311] width 73 height 8
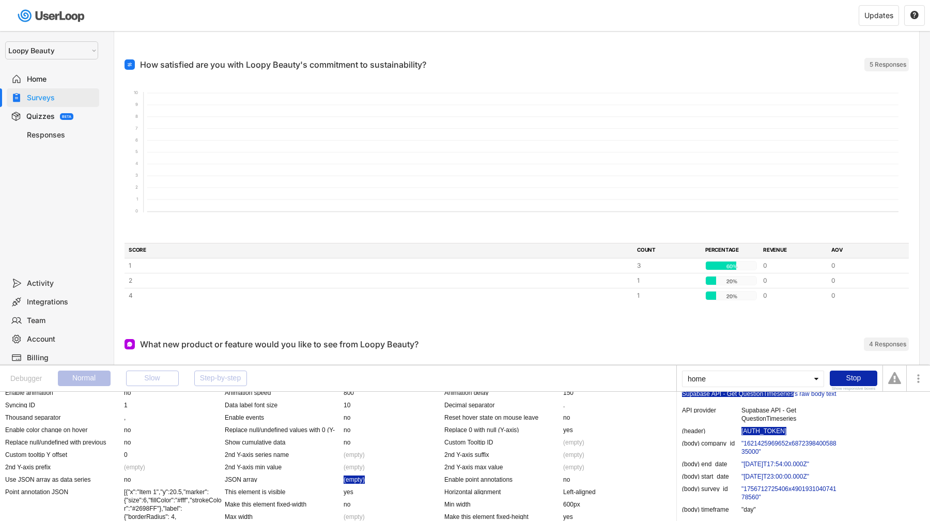
scroll to position [4, 0]
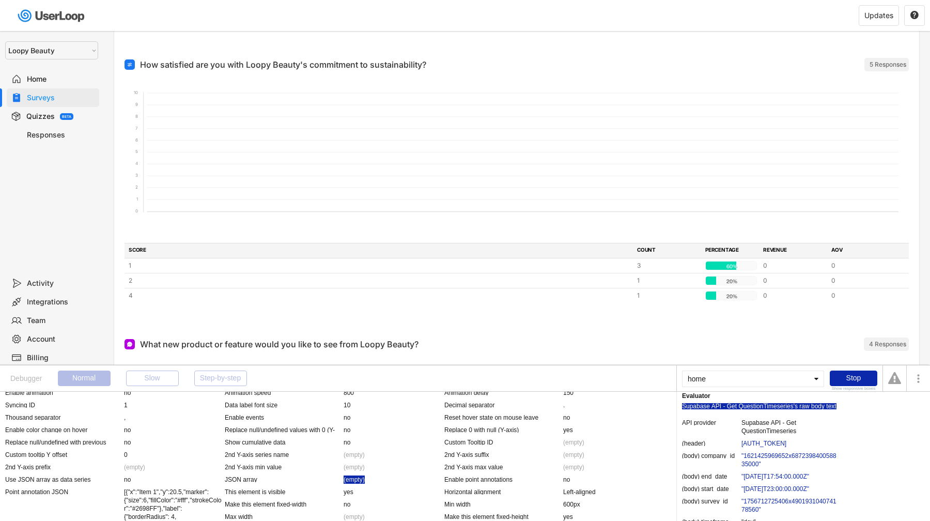
click at [805, 404] on div "'s raw body text" at bounding box center [814, 406] width 43 height 6
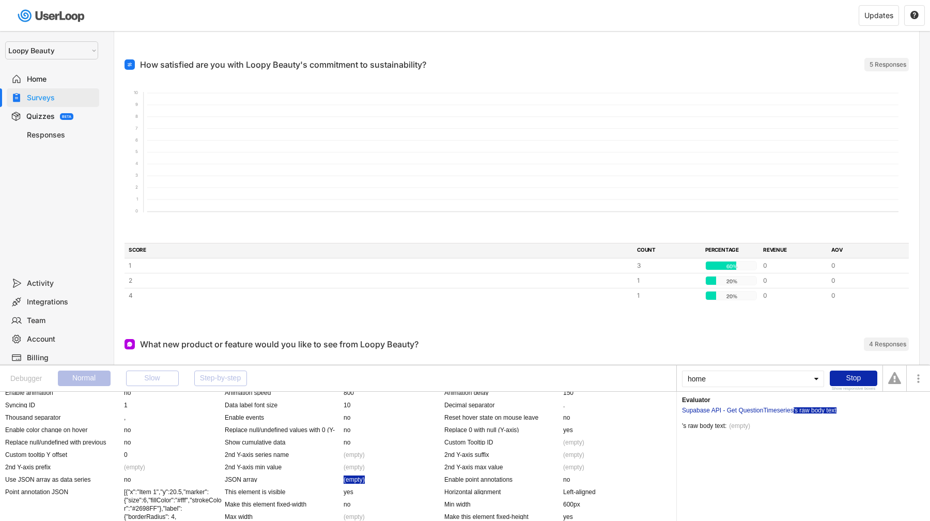
click at [744, 425] on div "(empty)" at bounding box center [739, 426] width 21 height 6
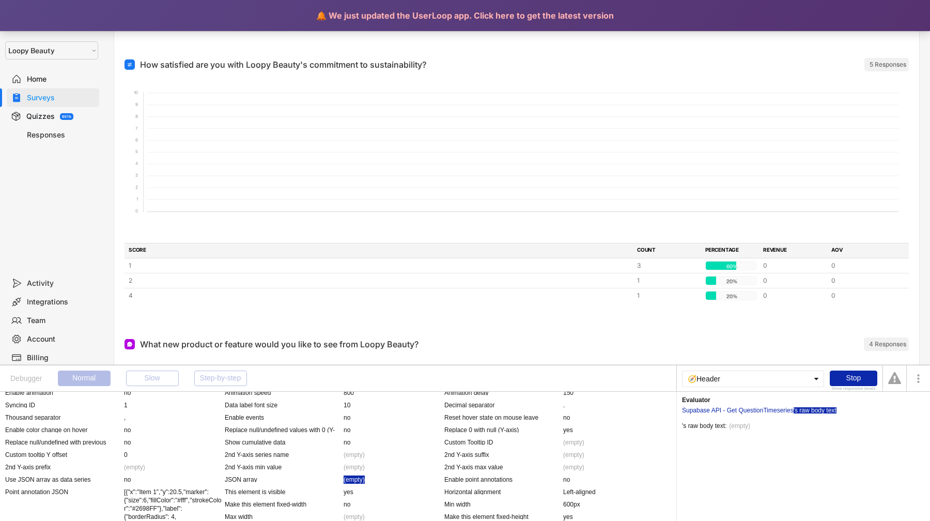
click at [386, 18] on div "🔔 We just updated the UserLoop app. Click here to get the latest version" at bounding box center [465, 15] width 930 height 31
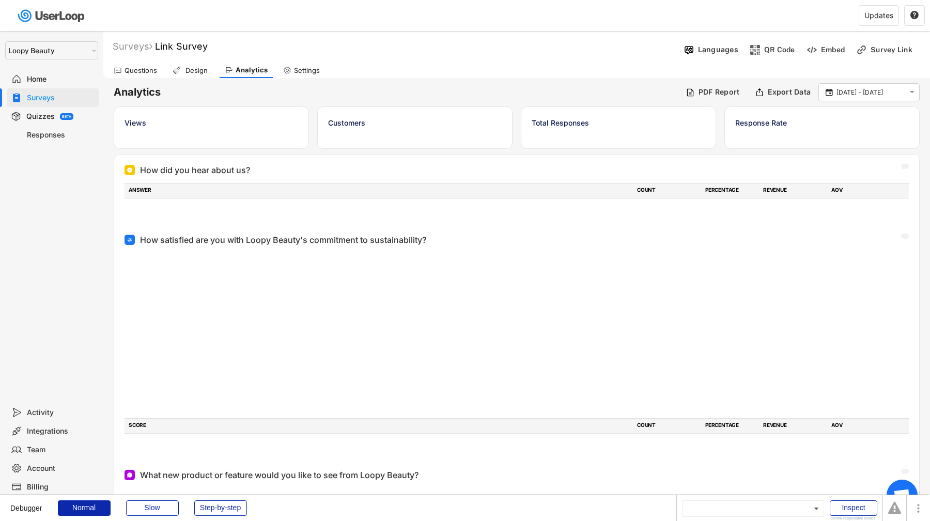
select select ""1348695171700984260__LOOKUP__1621425969652x687239840058835000""
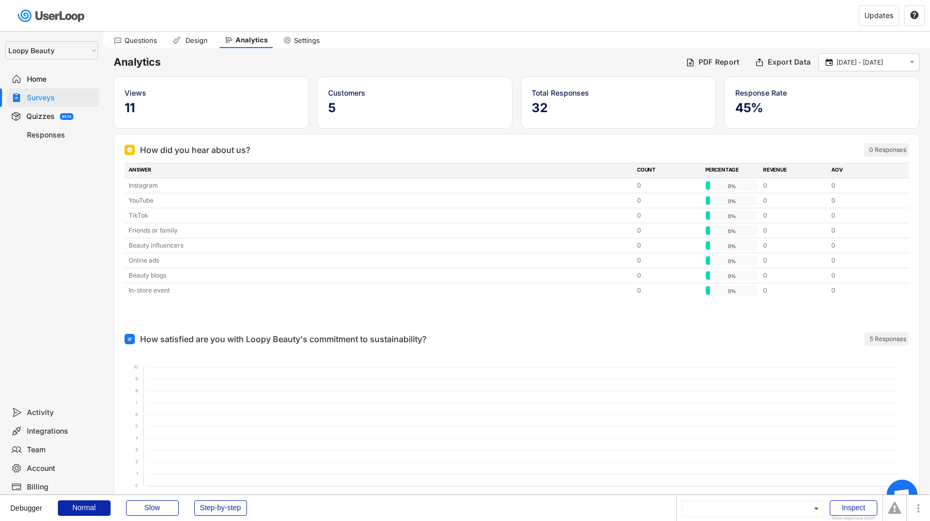
scroll to position [34, 0]
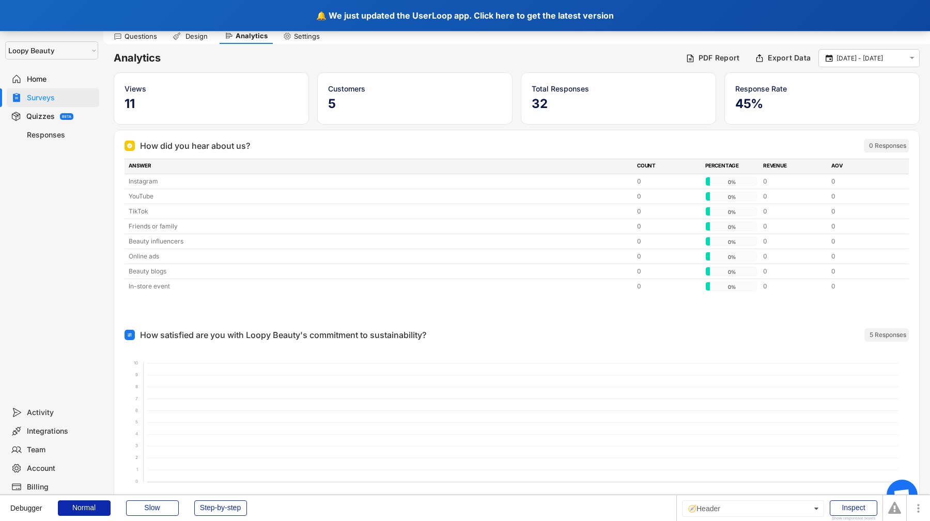
click at [375, 9] on div "🔔 We just updated the UserLoop app. Click here to get the latest version" at bounding box center [465, 15] width 930 height 31
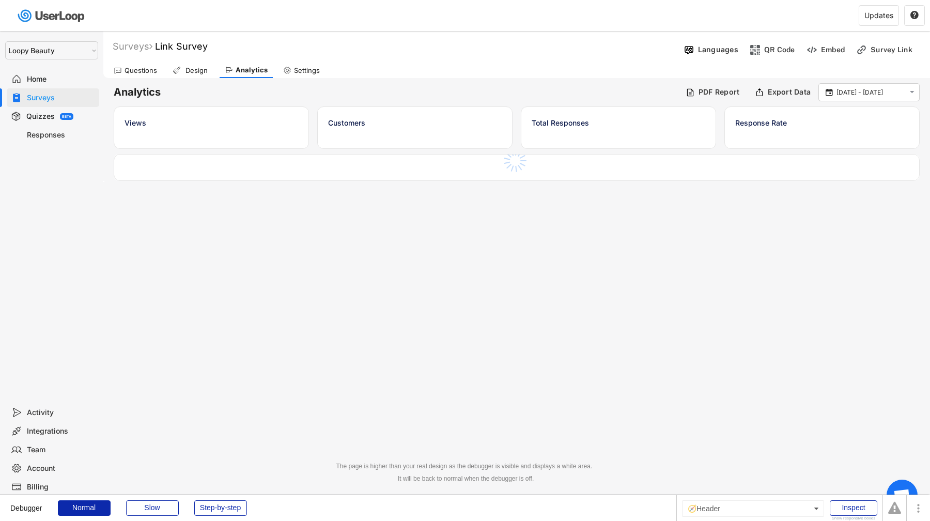
select select ""1348695171700984260__LOOKUP__1621425969652x687239840058835000""
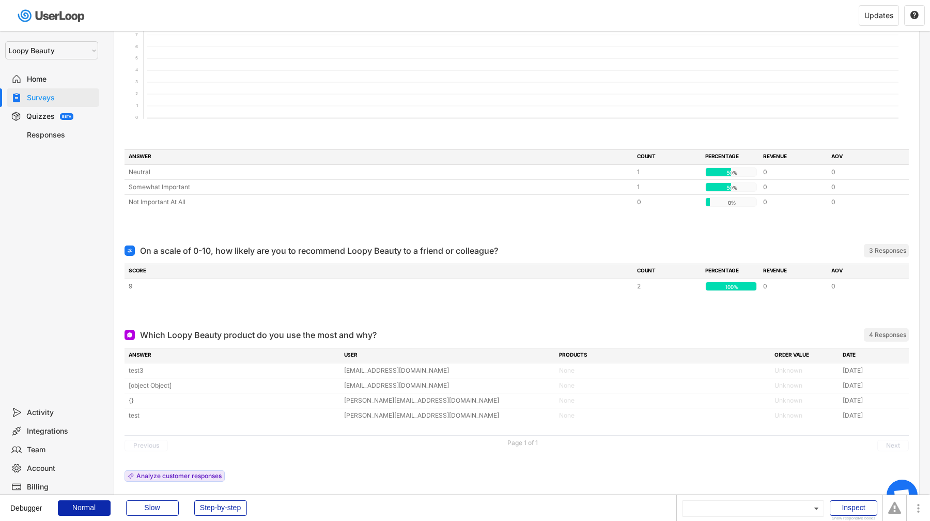
scroll to position [1073, 0]
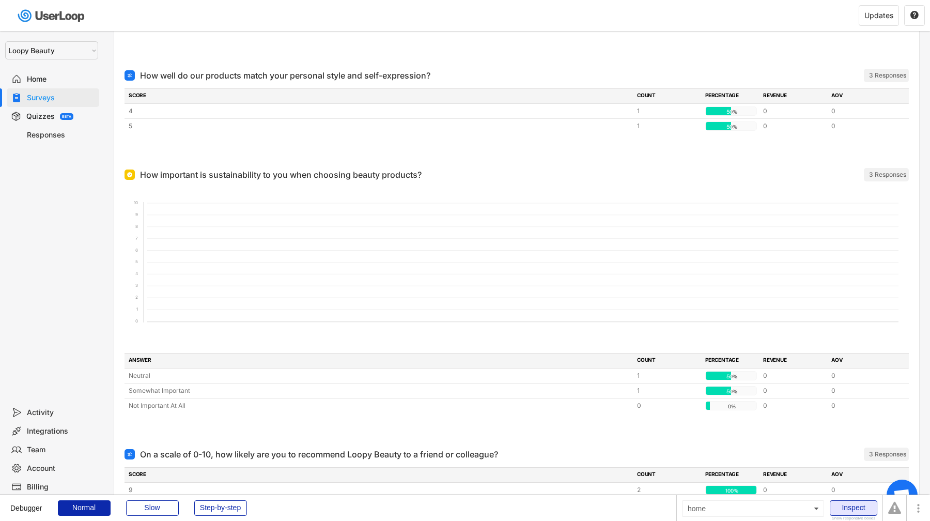
click at [858, 503] on div "Inspect" at bounding box center [854, 507] width 48 height 15
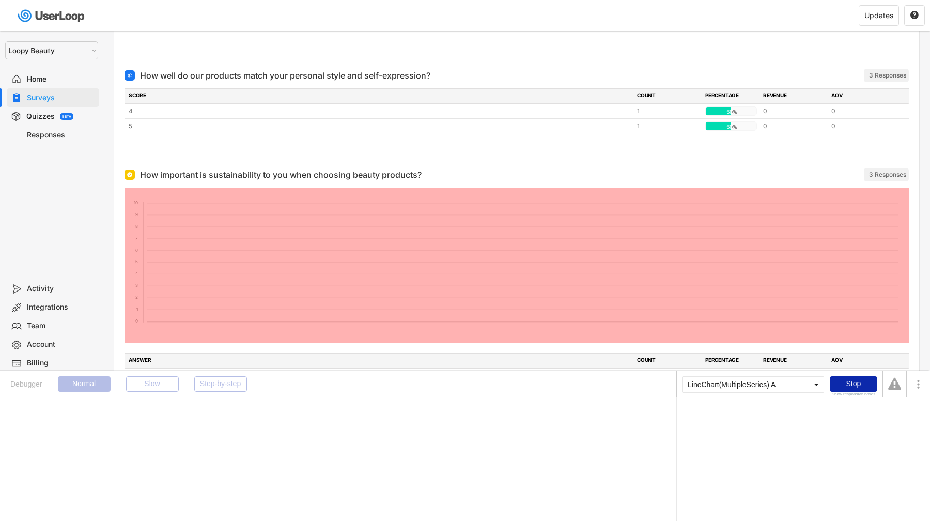
click at [612, 274] on foreignobject at bounding box center [516, 265] width 784 height 155
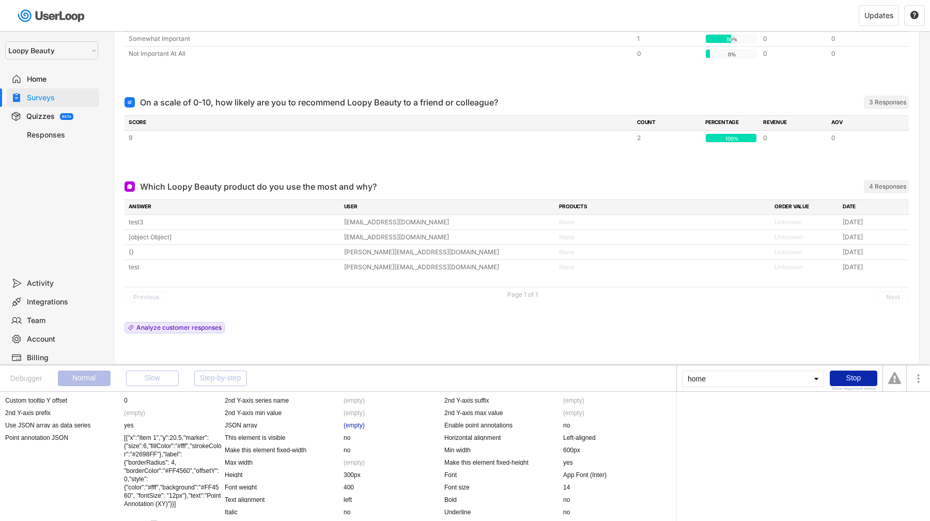
scroll to position [938, 0]
click at [358, 424] on div "(empty)" at bounding box center [354, 426] width 21 height 8
click at [769, 411] on div "Supabase API - Get QuestionTimeseries" at bounding box center [738, 410] width 112 height 6
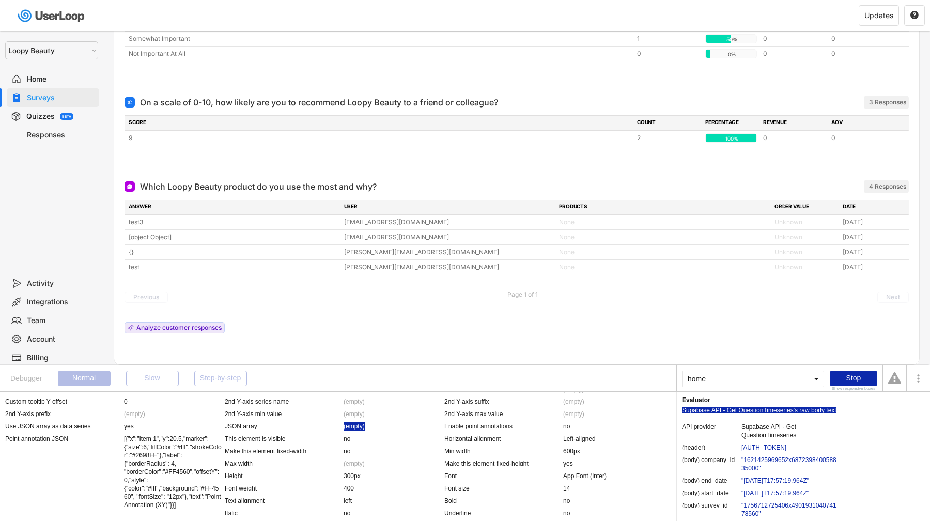
click at [810, 411] on div "'s raw body text" at bounding box center [814, 410] width 43 height 6
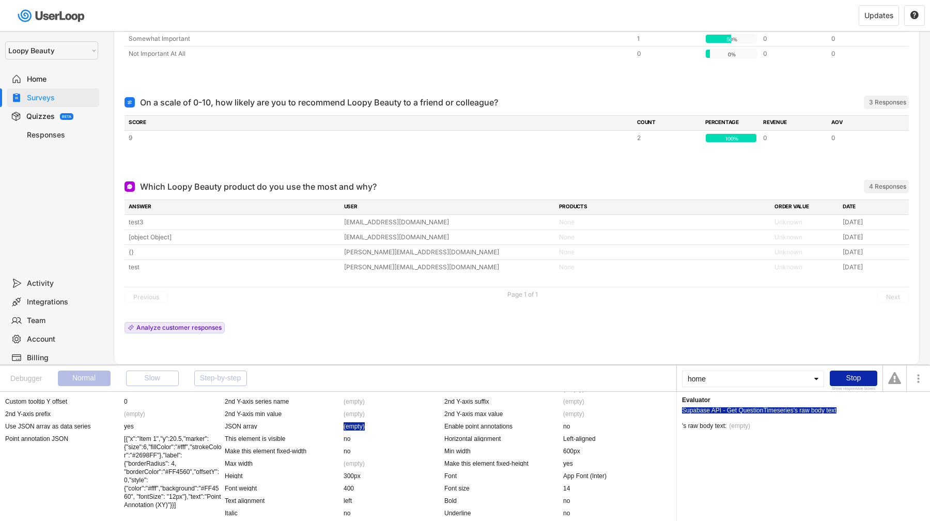
click at [780, 409] on div "Supabase API - Get QuestionTimeseries" at bounding box center [738, 410] width 112 height 6
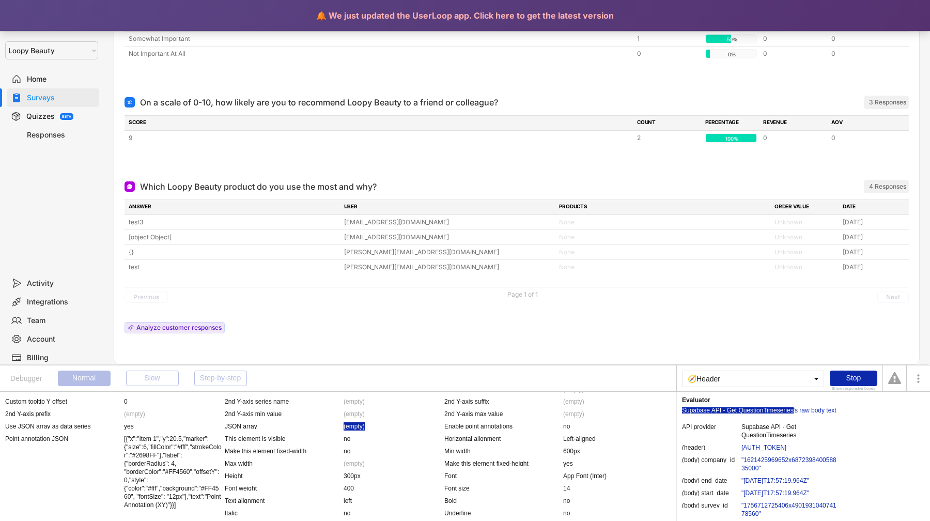
click at [395, 11] on div "🔔 We just updated the UserLoop app. Click here to get the latest version" at bounding box center [465, 15] width 930 height 31
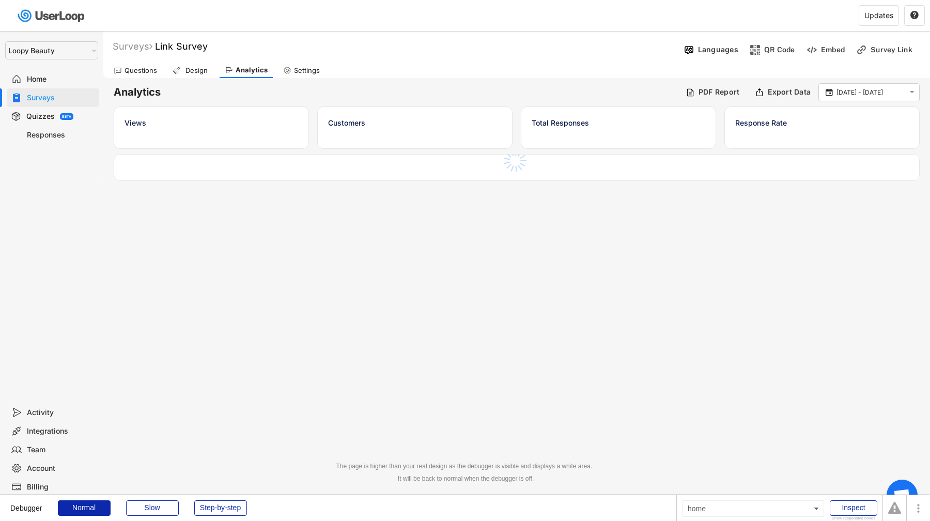
select select ""1348695171700984260__LOOKUP__1621425969652x687239840058835000""
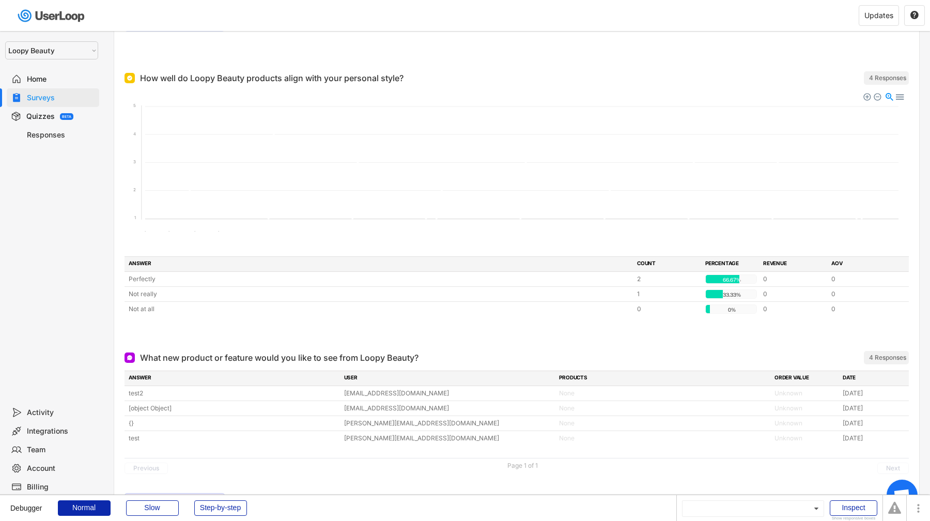
scroll to position [593, 0]
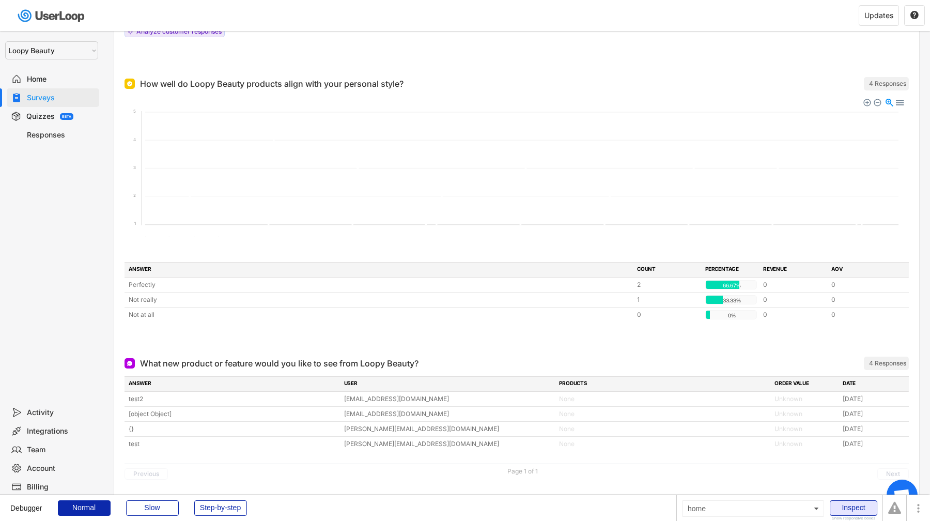
click at [849, 507] on div "Inspect" at bounding box center [854, 507] width 48 height 15
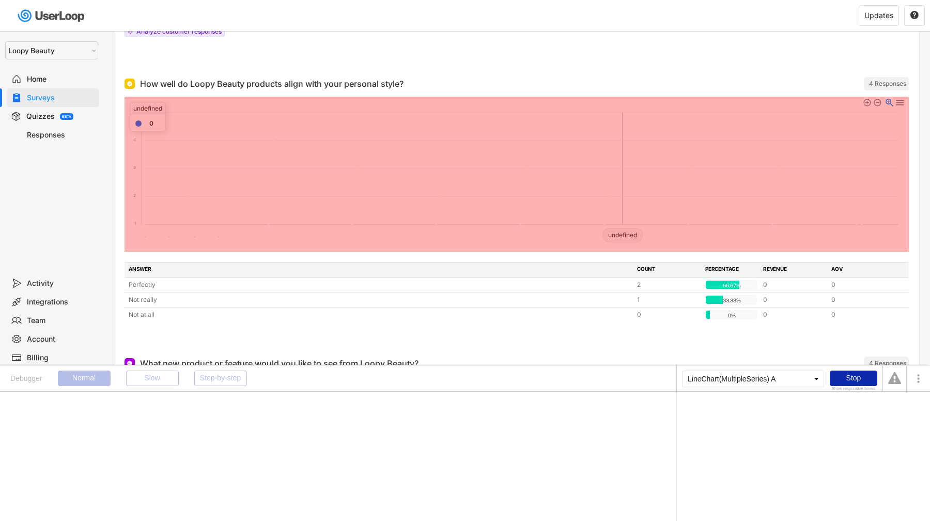
click at [624, 162] on foreignobject at bounding box center [516, 174] width 784 height 155
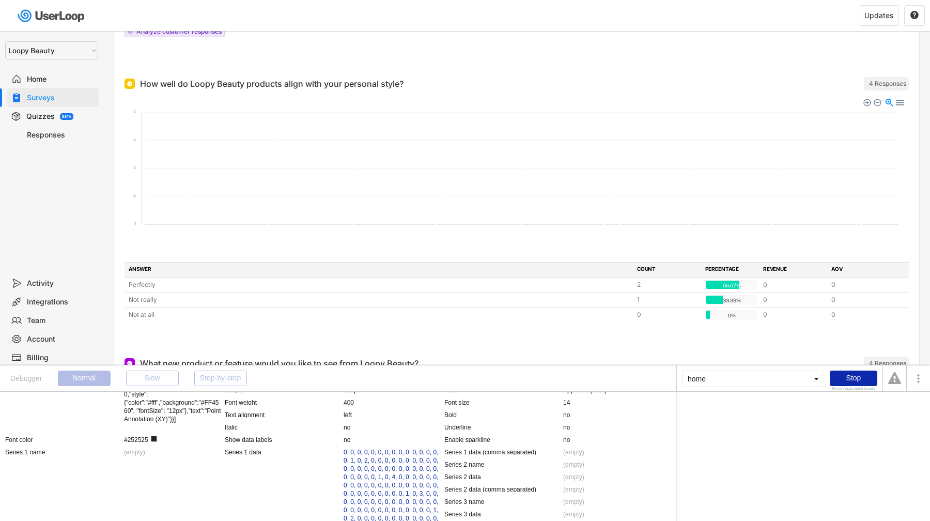
scroll to position [1229, 0]
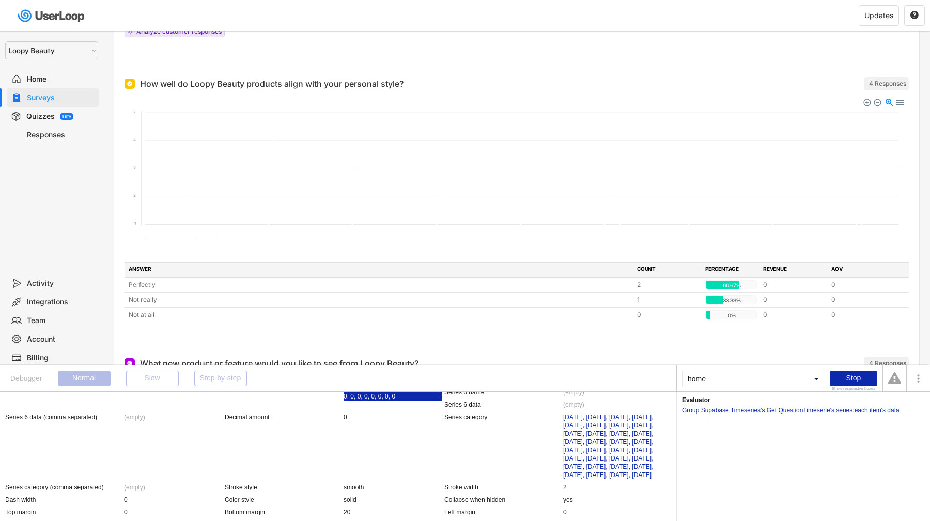
scroll to position [1462, 0]
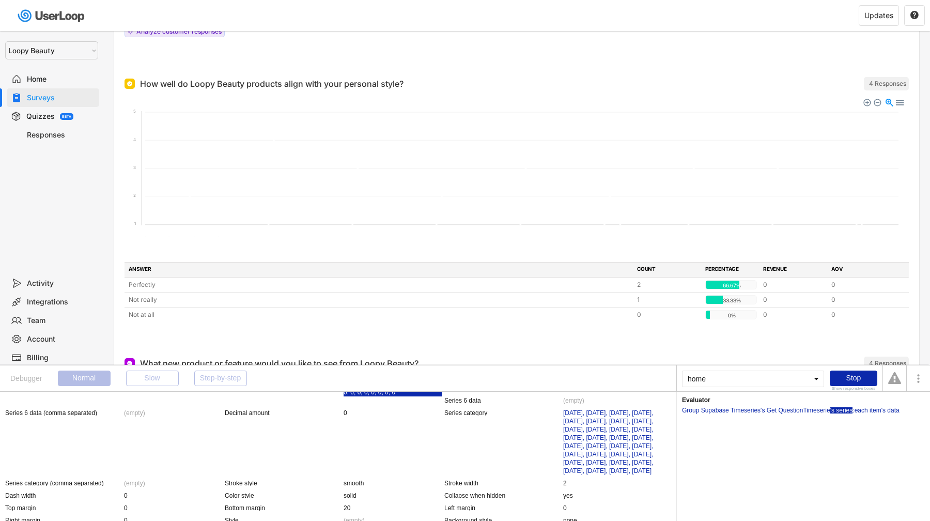
click at [845, 410] on div "'s series" at bounding box center [841, 410] width 23 height 6
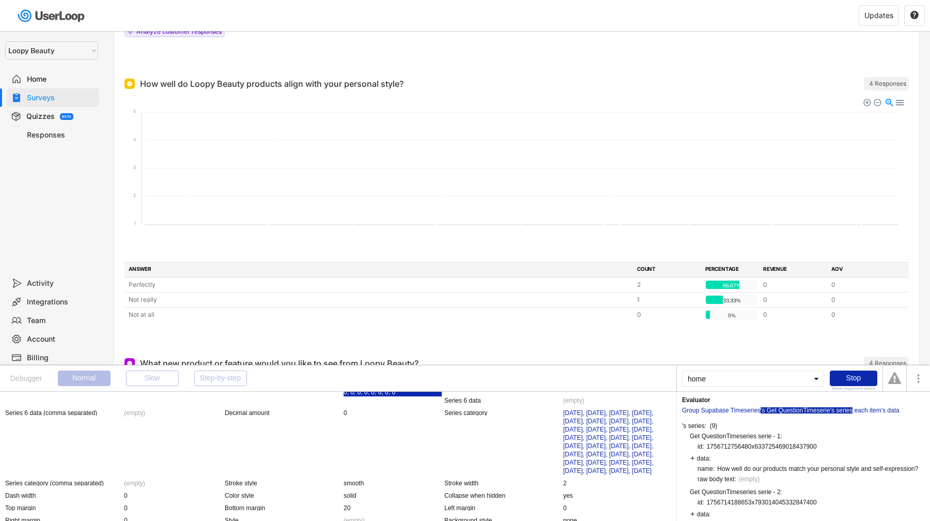
click at [820, 410] on div "'s Get QuestionTimeserie" at bounding box center [795, 410] width 70 height 6
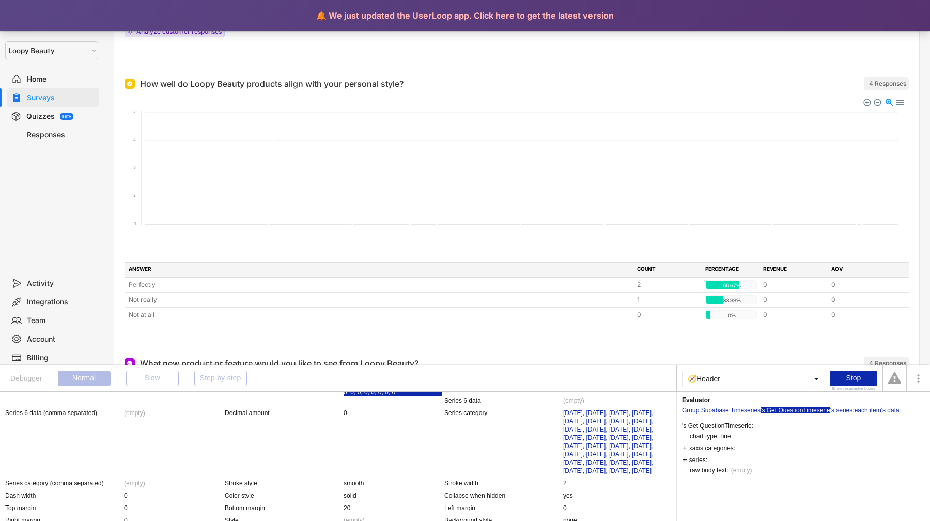
click at [379, 15] on div "🔔 We just updated the UserLoop app. Click here to get the latest version" at bounding box center [465, 15] width 930 height 31
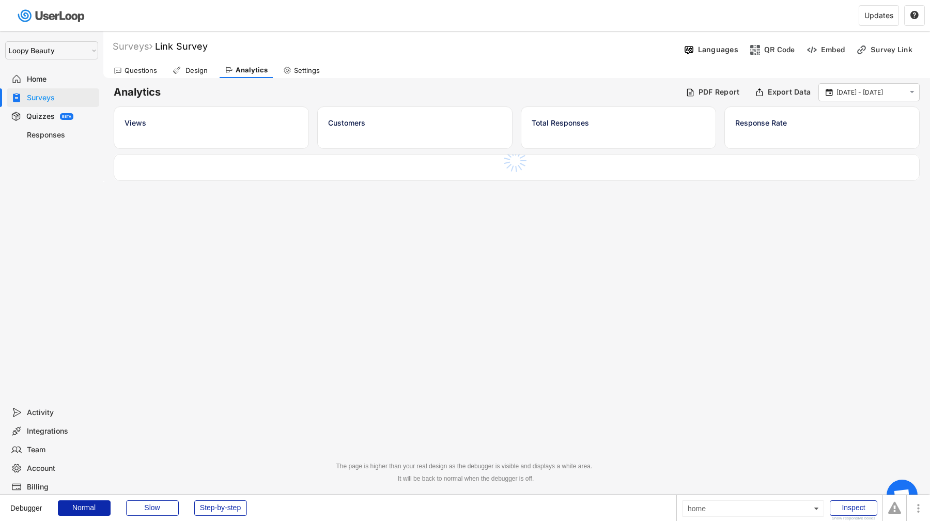
select select ""1348695171700984260__LOOKUP__1621425969652x687239840058835000""
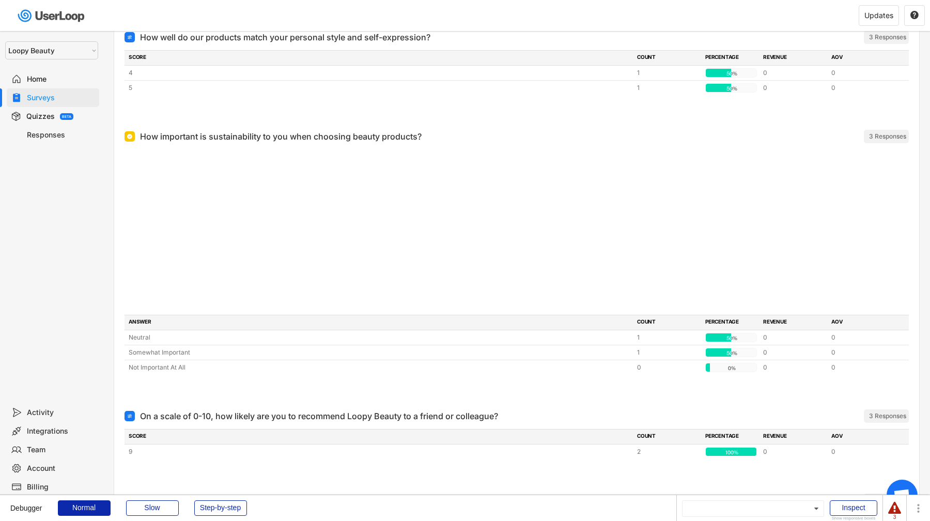
scroll to position [1126, 0]
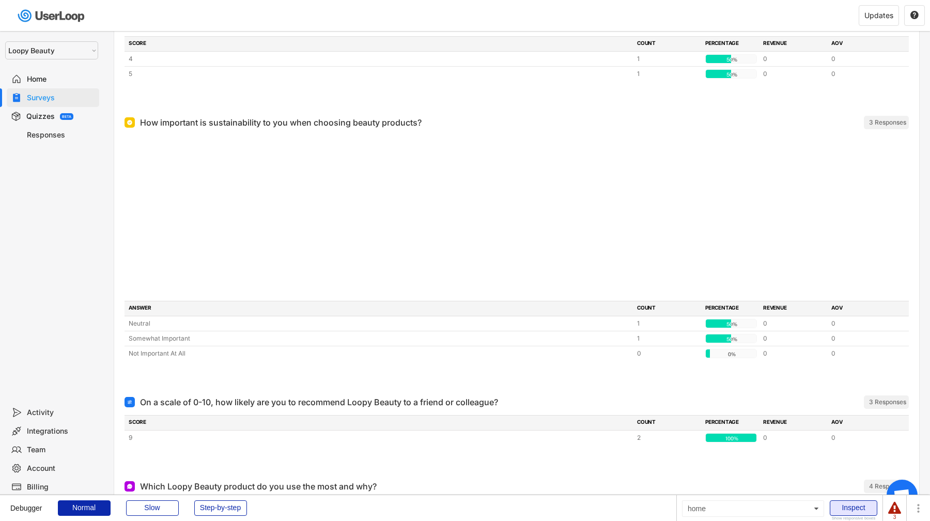
click at [853, 506] on div "Inspect" at bounding box center [854, 507] width 48 height 15
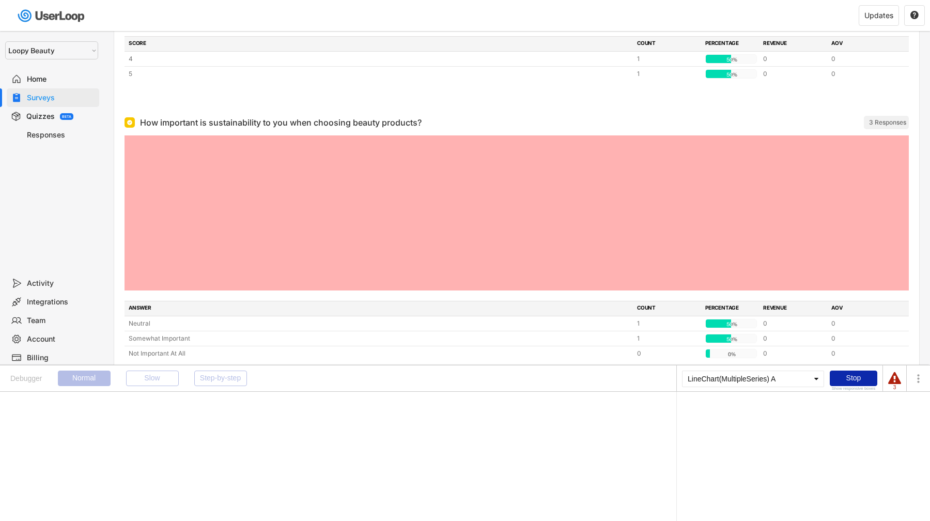
click at [478, 186] on div at bounding box center [516, 212] width 784 height 155
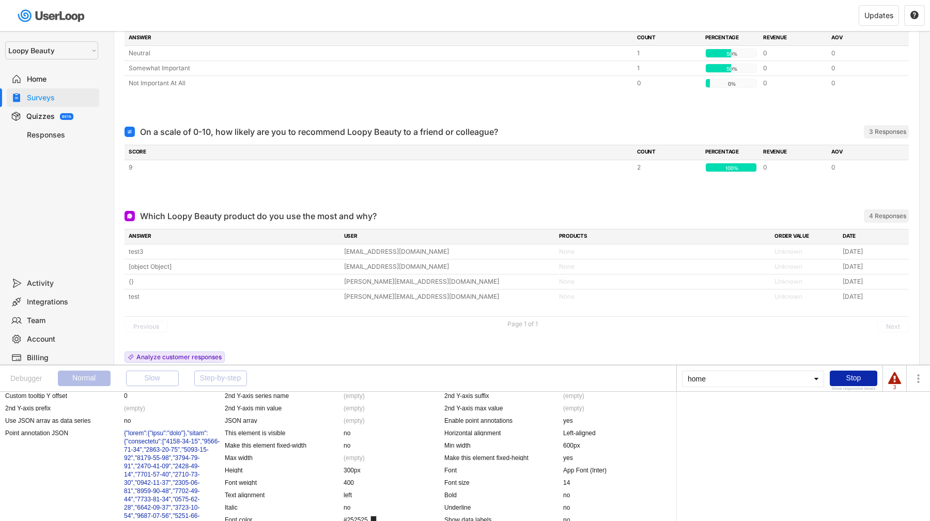
scroll to position [918, 0]
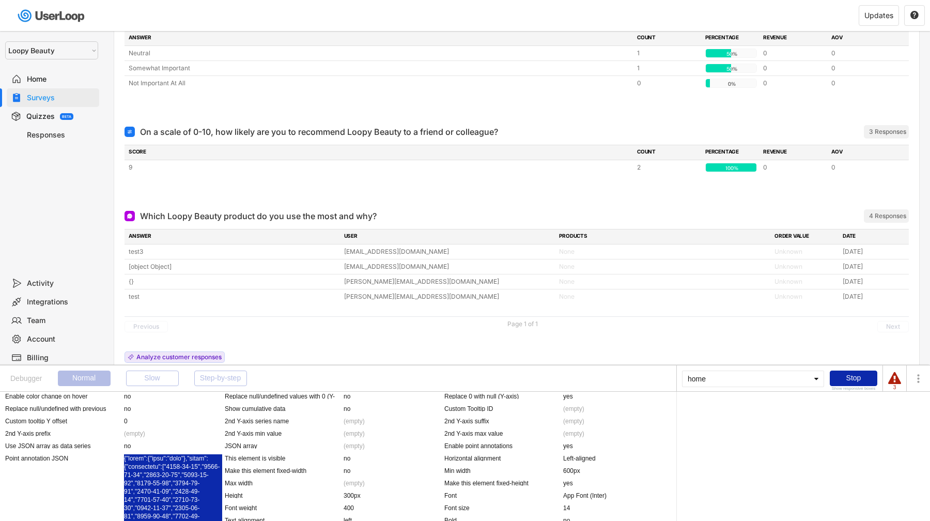
click at [858, 411] on div "'s raw body text" at bounding box center [851, 410] width 43 height 6
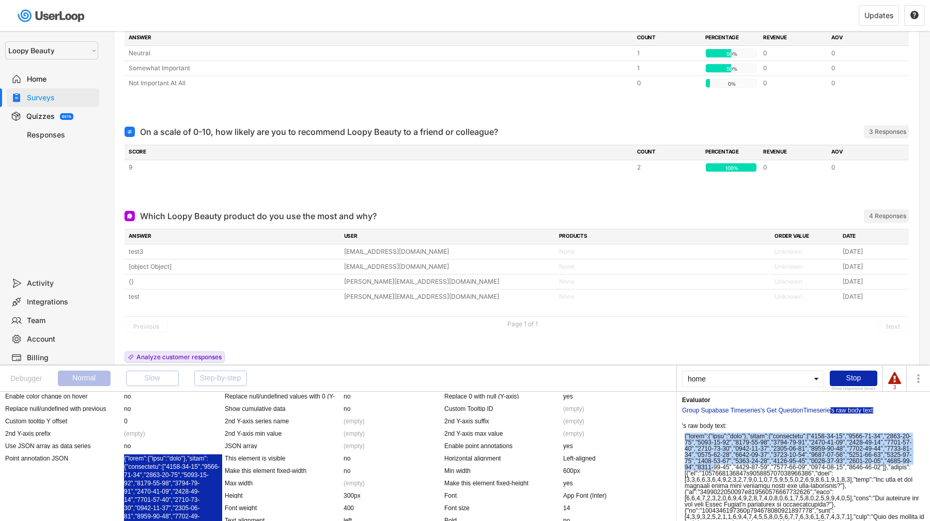
scroll to position [116, 0]
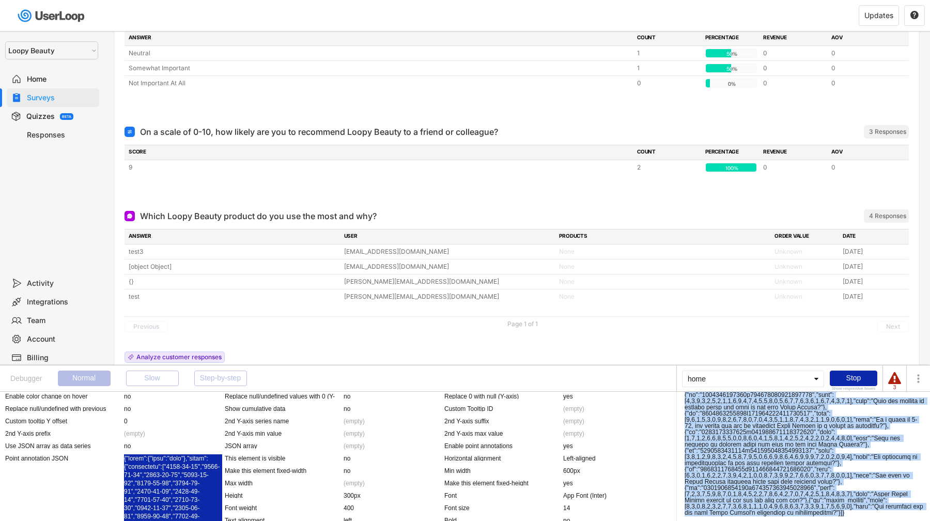
drag, startPoint x: 685, startPoint y: 435, endPoint x: 872, endPoint y: 511, distance: 201.8
click at [872, 511] on div at bounding box center [804, 416] width 240 height 198
copy div "{"chart":{"type":"line"},"xaxis":{"categories":["[DATE]","[DATE]","[DATE]","[DA…"
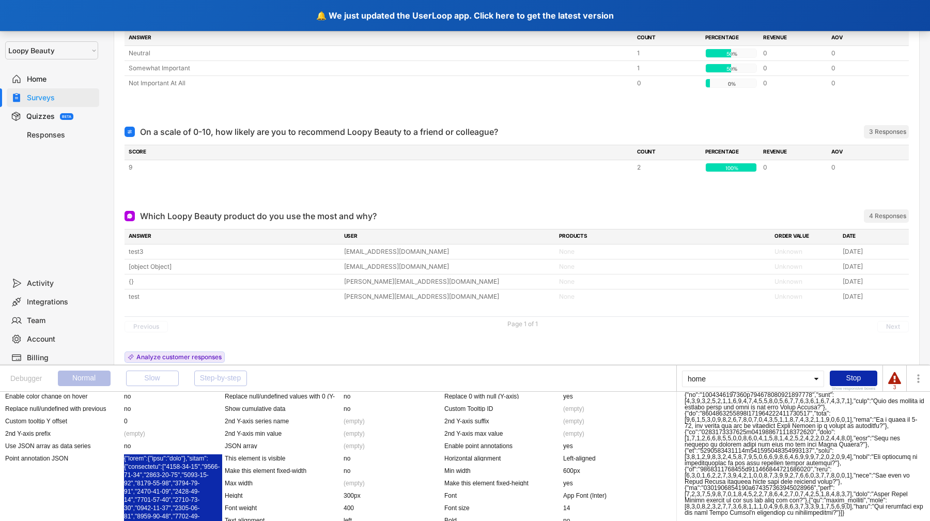
click at [388, 25] on div "🔔 We just updated the UserLoop app. Click here to get the latest version" at bounding box center [465, 15] width 930 height 31
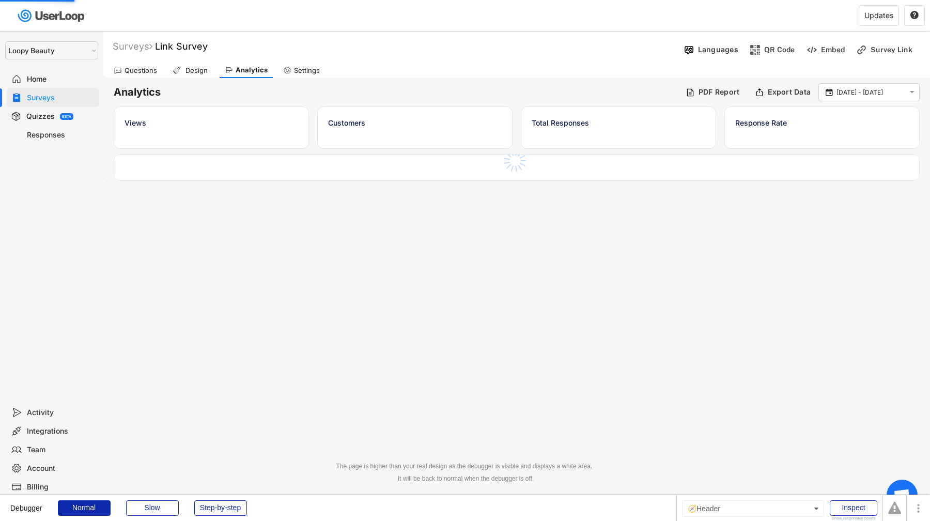
select select ""1348695171700984260__LOOKUP__1621425969652x687239840058835000""
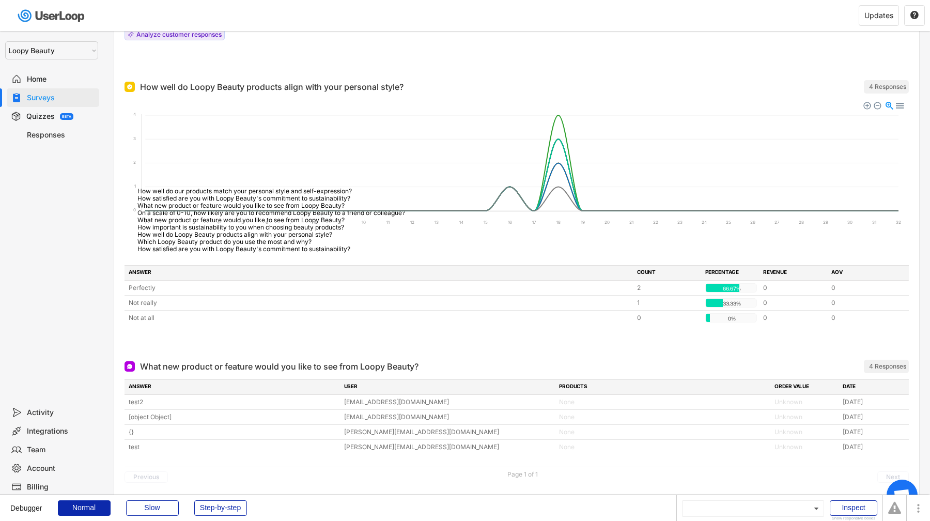
scroll to position [591, 0]
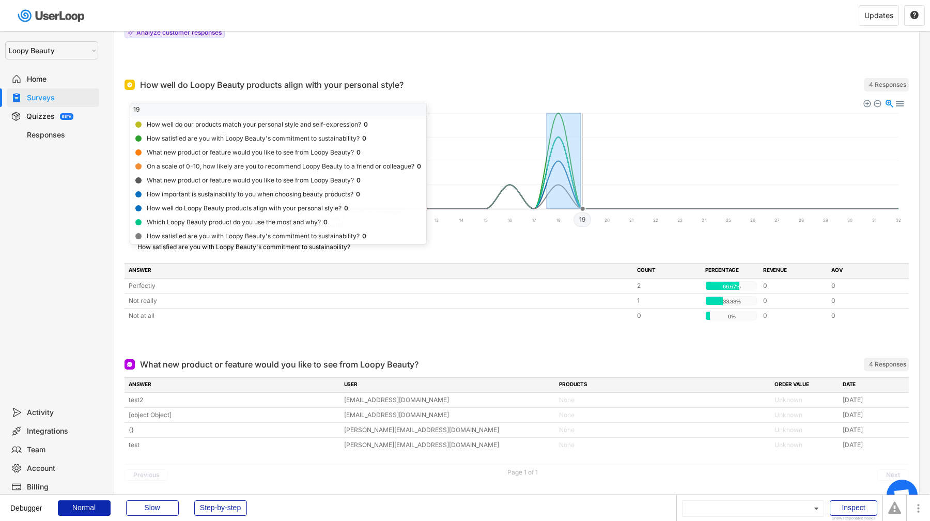
drag, startPoint x: 547, startPoint y: 161, endPoint x: 581, endPoint y: 163, distance: 33.7
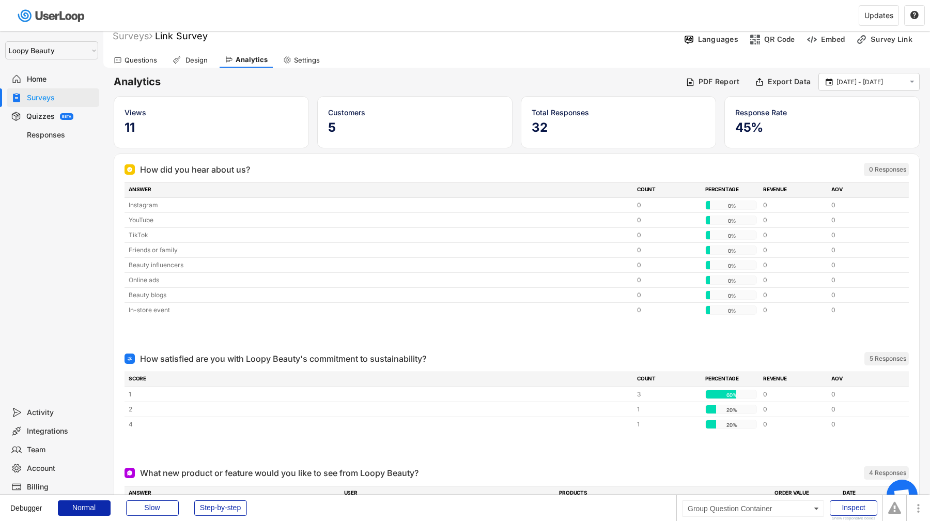
scroll to position [0, 0]
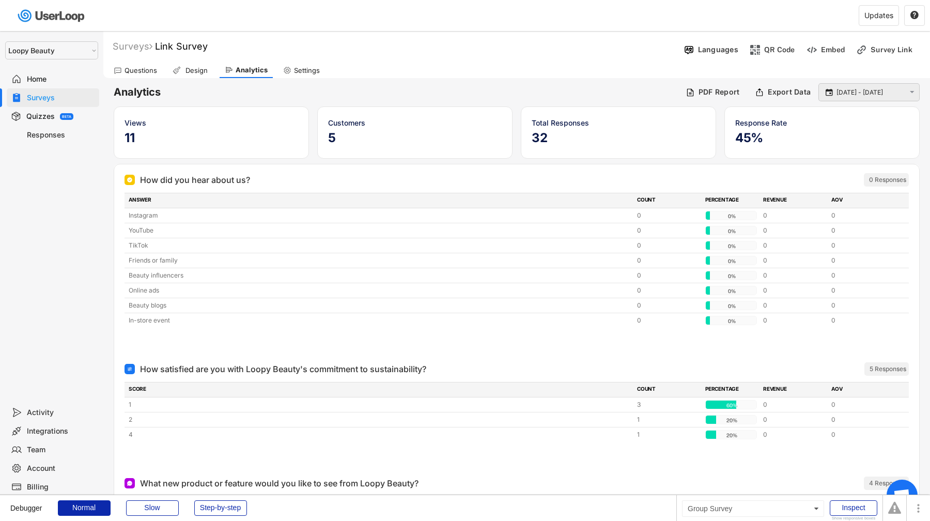
click at [858, 89] on input "[DATE] - [DATE]" at bounding box center [870, 92] width 68 height 10
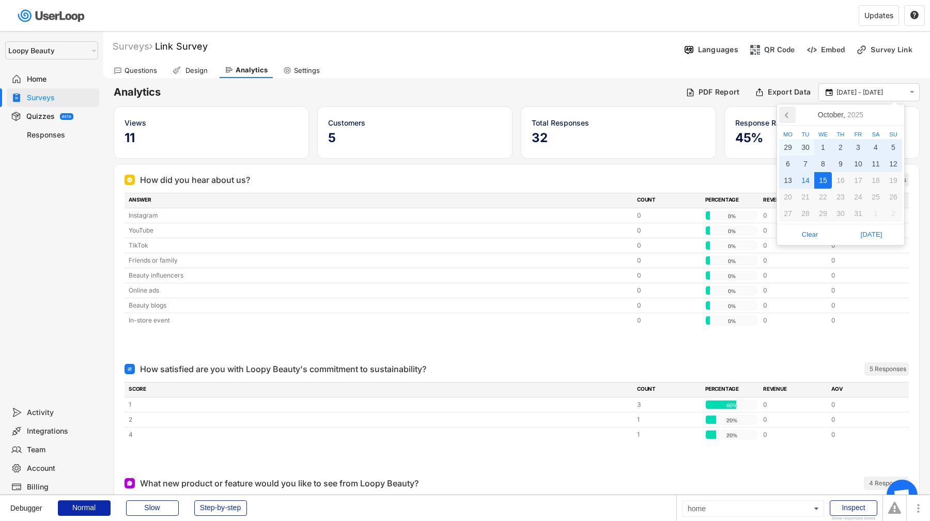
click at [792, 113] on icon at bounding box center [787, 114] width 17 height 17
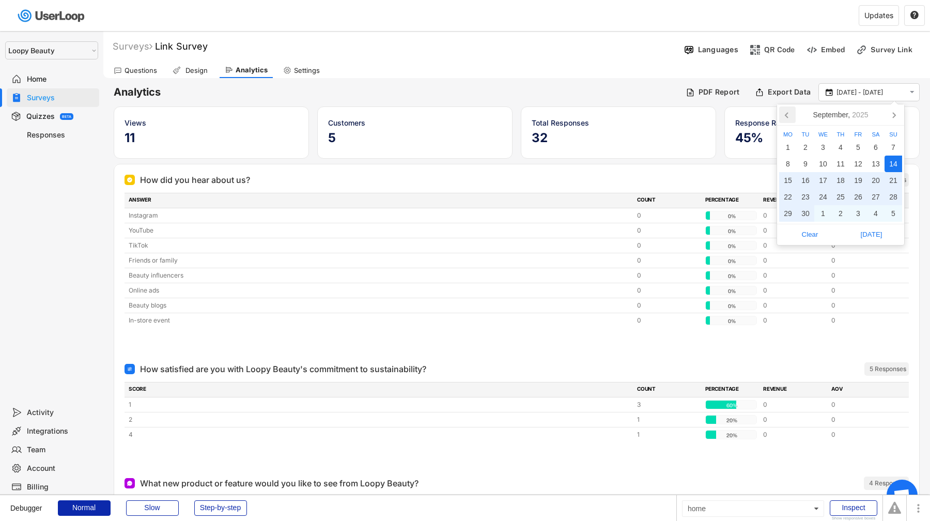
click at [792, 113] on icon at bounding box center [787, 114] width 17 height 17
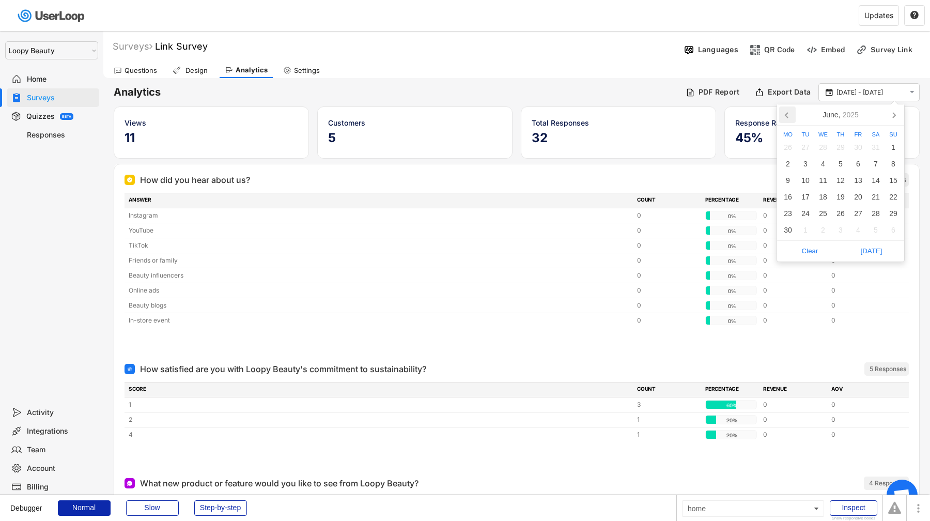
click at [792, 113] on icon at bounding box center [787, 114] width 17 height 17
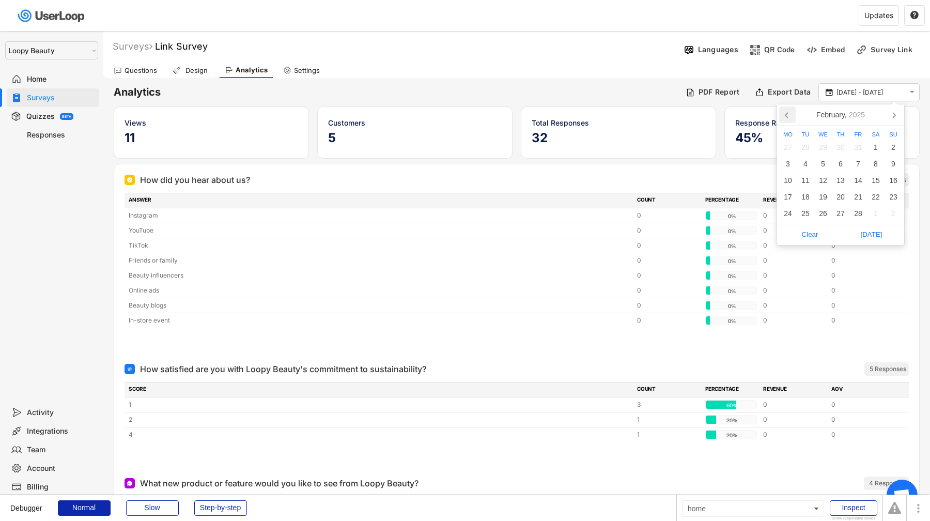
click at [792, 113] on icon at bounding box center [787, 114] width 17 height 17
click at [892, 145] on div "1" at bounding box center [893, 147] width 18 height 17
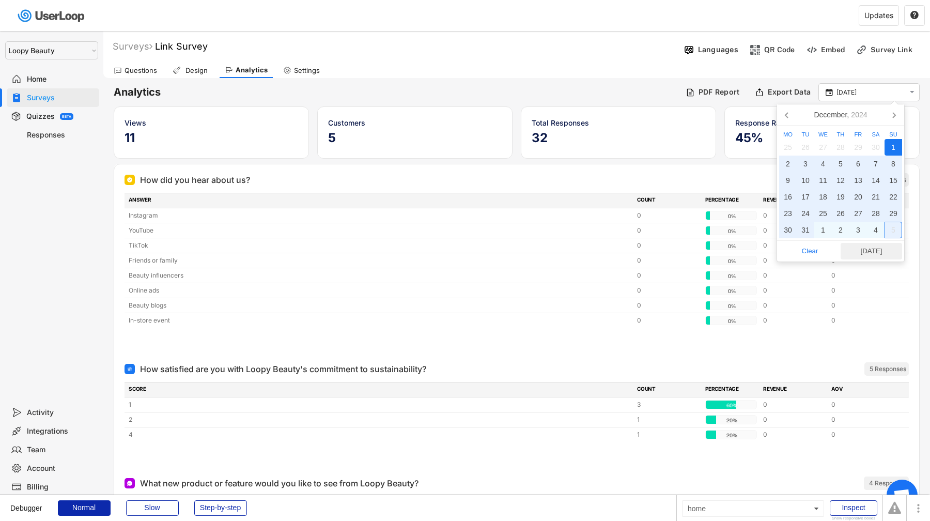
click at [875, 247] on span "[DATE]" at bounding box center [871, 250] width 55 height 15
type input "[DATE] - [DATE]"
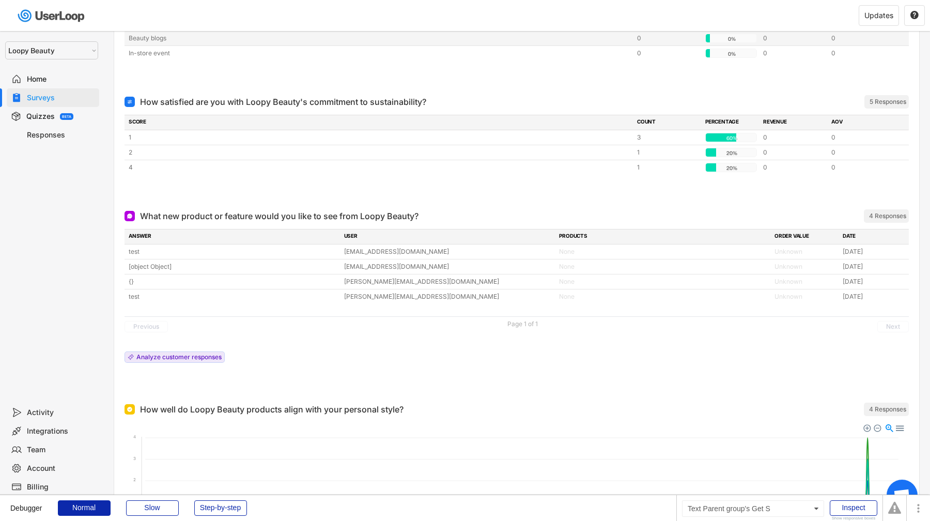
scroll to position [503, 0]
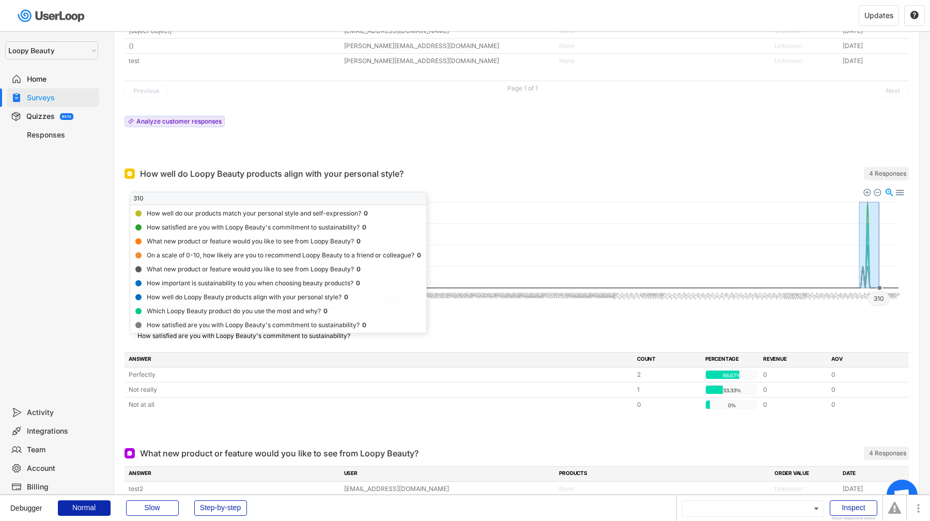
drag, startPoint x: 860, startPoint y: 271, endPoint x: 879, endPoint y: 271, distance: 19.1
